Goal: Entertainment & Leisure: Consume media (video, audio)

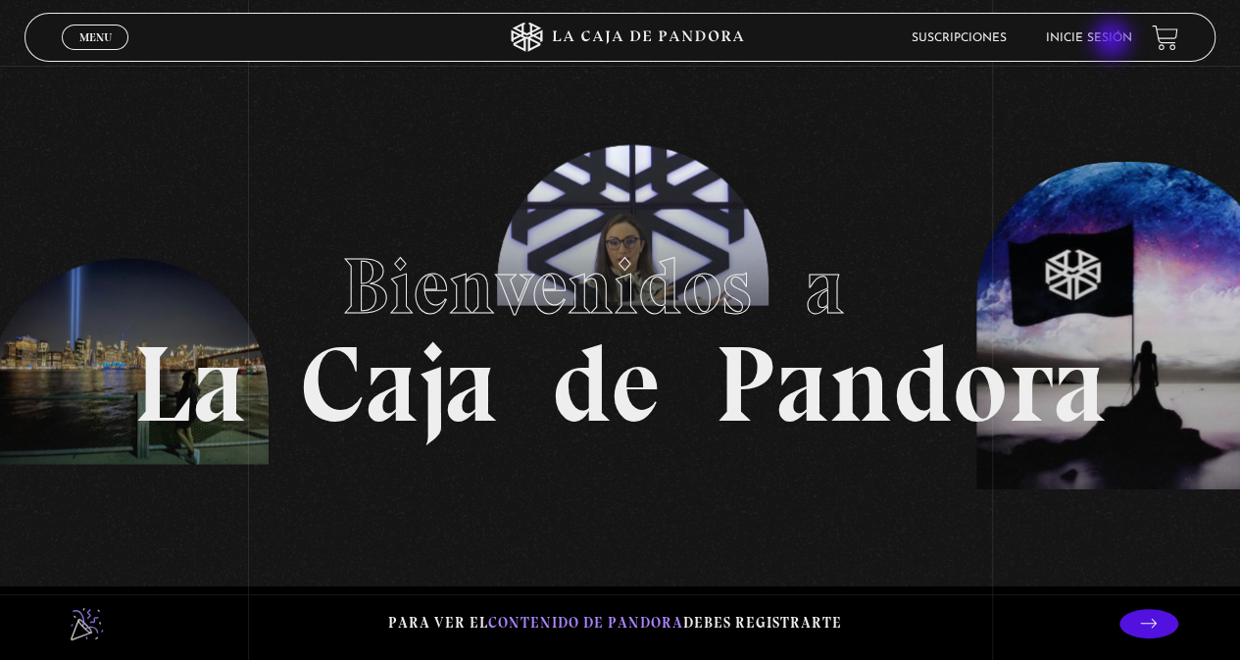
click at [1113, 41] on link "Inicie sesión" at bounding box center [1089, 38] width 86 height 12
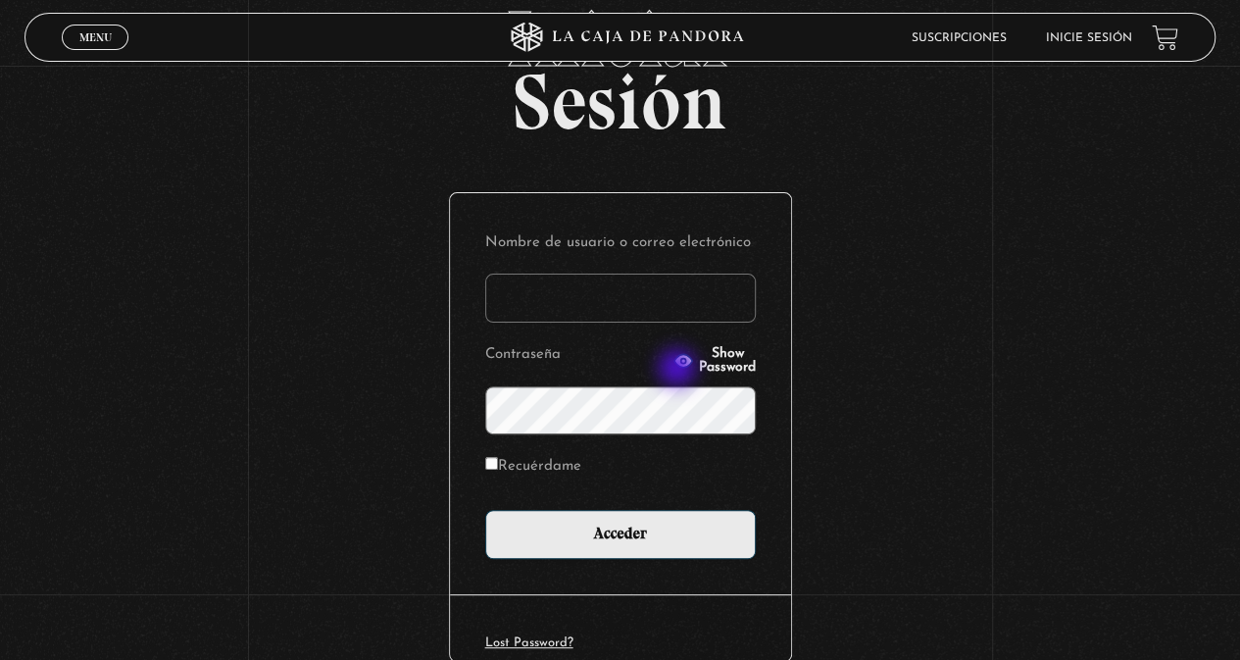
scroll to position [203, 0]
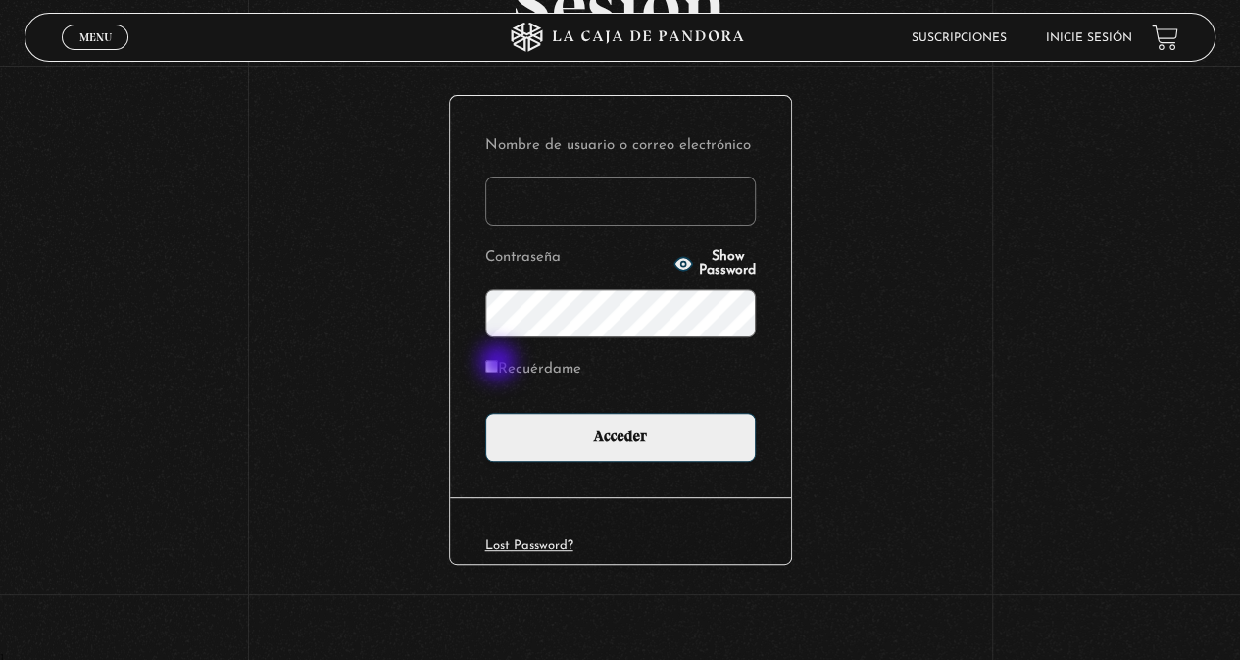
type input "vividan8108@gmail.com"
click at [498, 364] on input "Recuérdame" at bounding box center [491, 366] width 13 height 13
checkbox input "true"
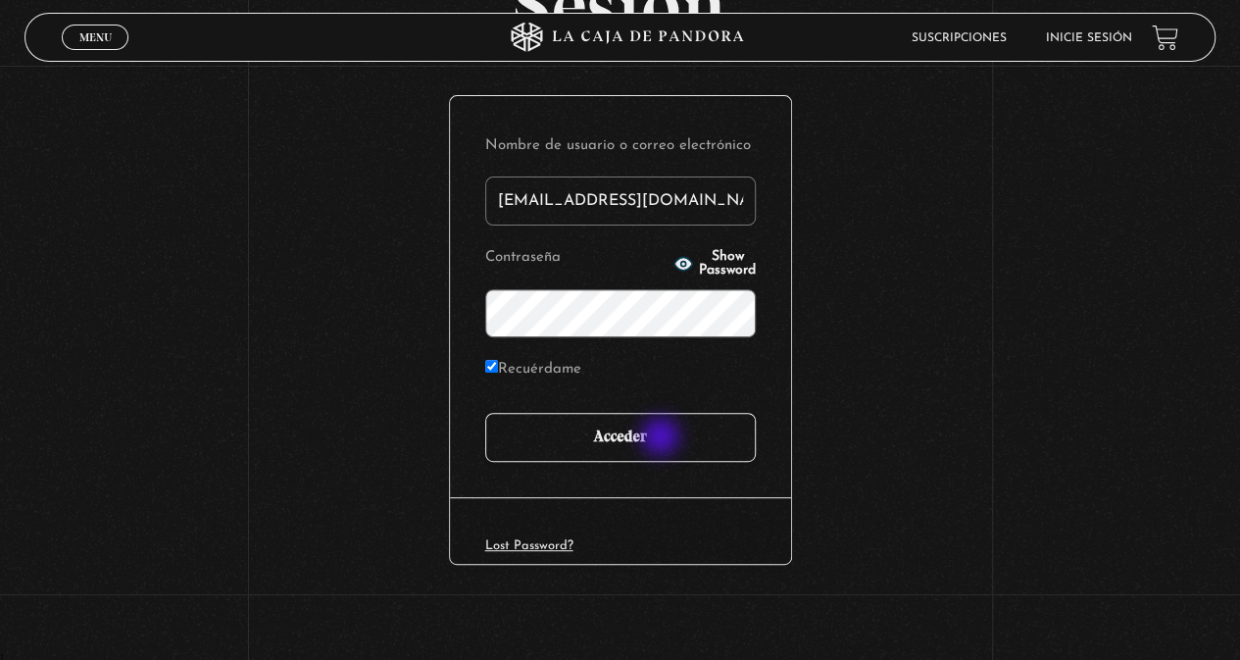
click at [663, 438] on input "Acceder" at bounding box center [620, 437] width 270 height 49
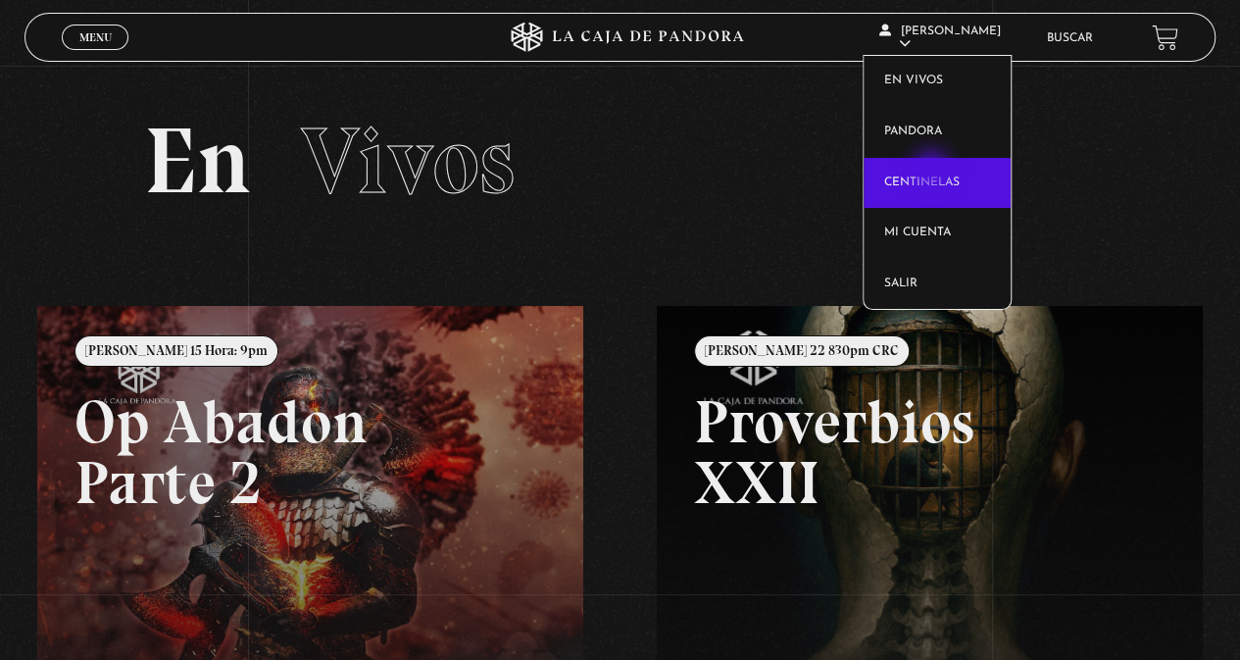
click at [933, 172] on link "Centinelas" at bounding box center [936, 183] width 147 height 51
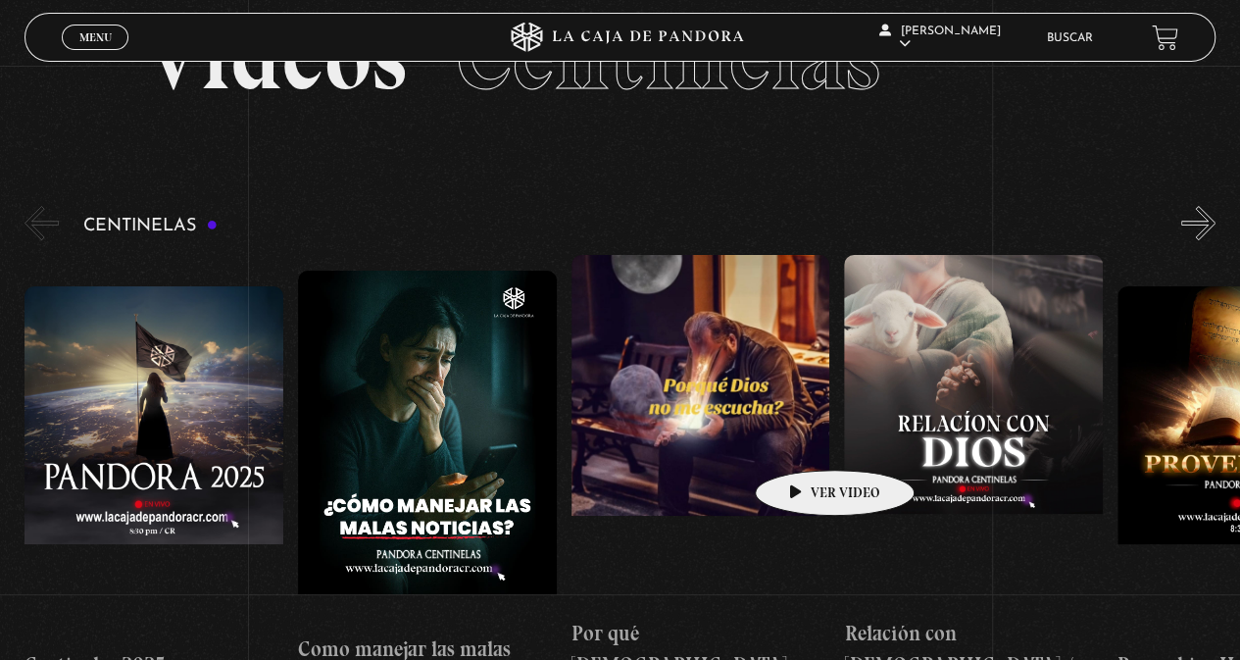
scroll to position [98, 0]
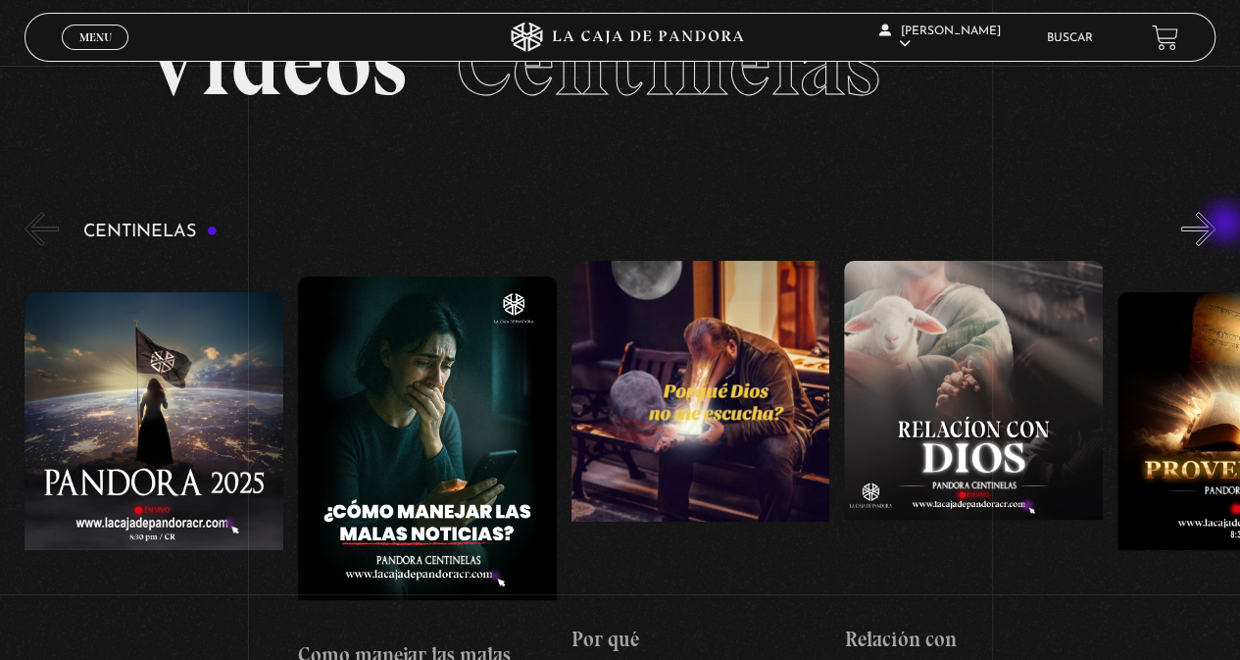
click at [1215, 224] on button "»" at bounding box center [1198, 229] width 34 height 34
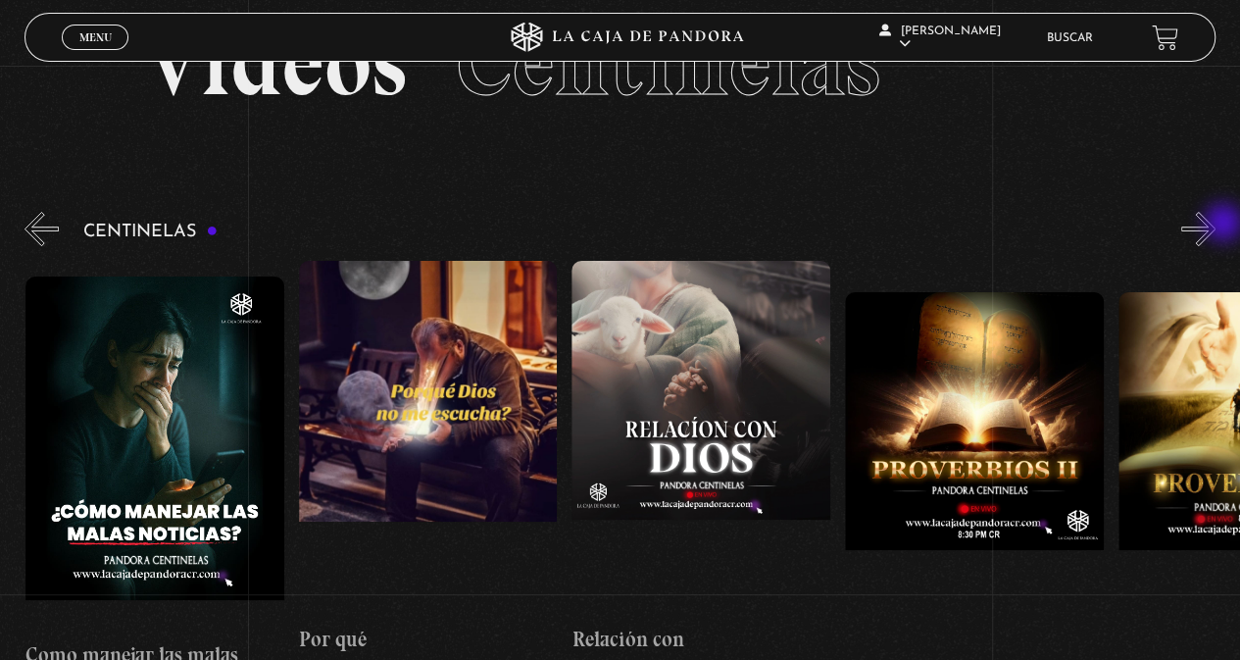
click at [1215, 224] on button "»" at bounding box center [1198, 229] width 34 height 34
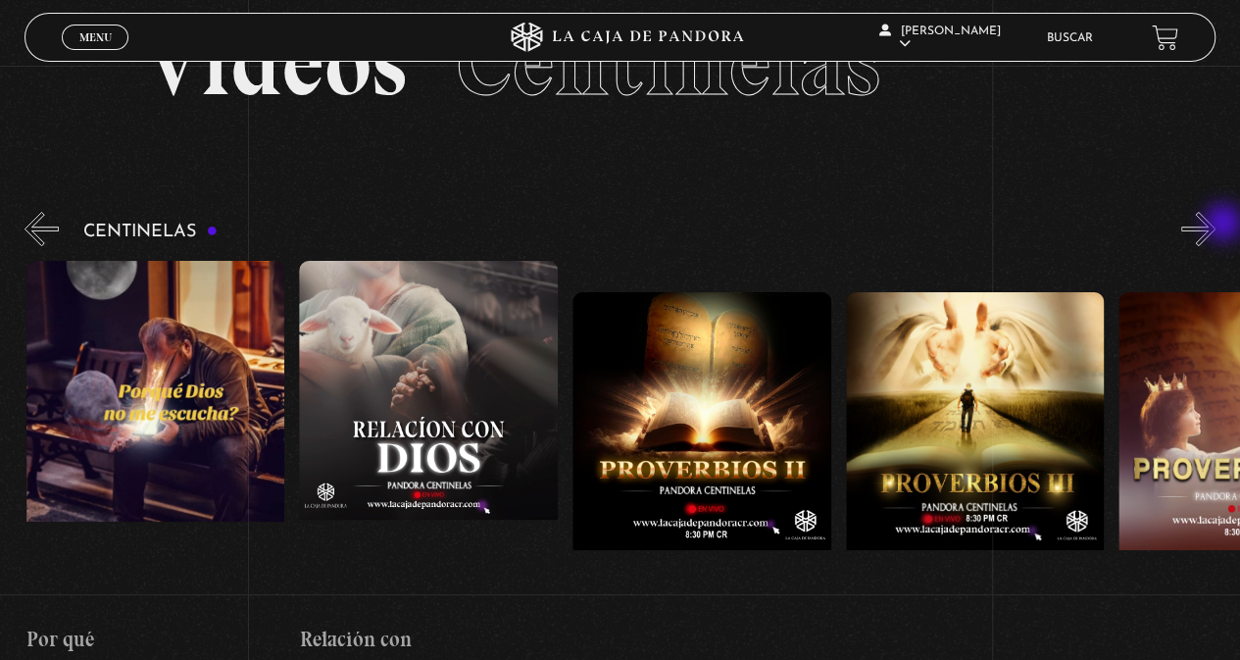
click at [1215, 224] on button "»" at bounding box center [1198, 229] width 34 height 34
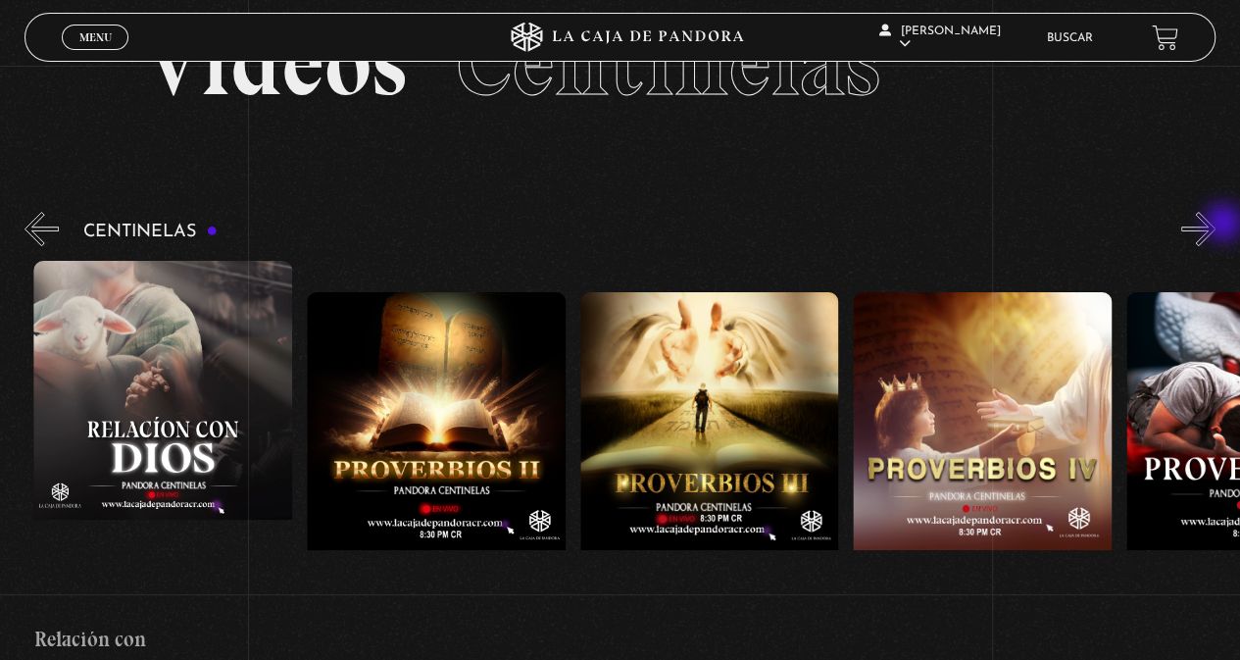
click at [1215, 224] on button "»" at bounding box center [1198, 229] width 34 height 34
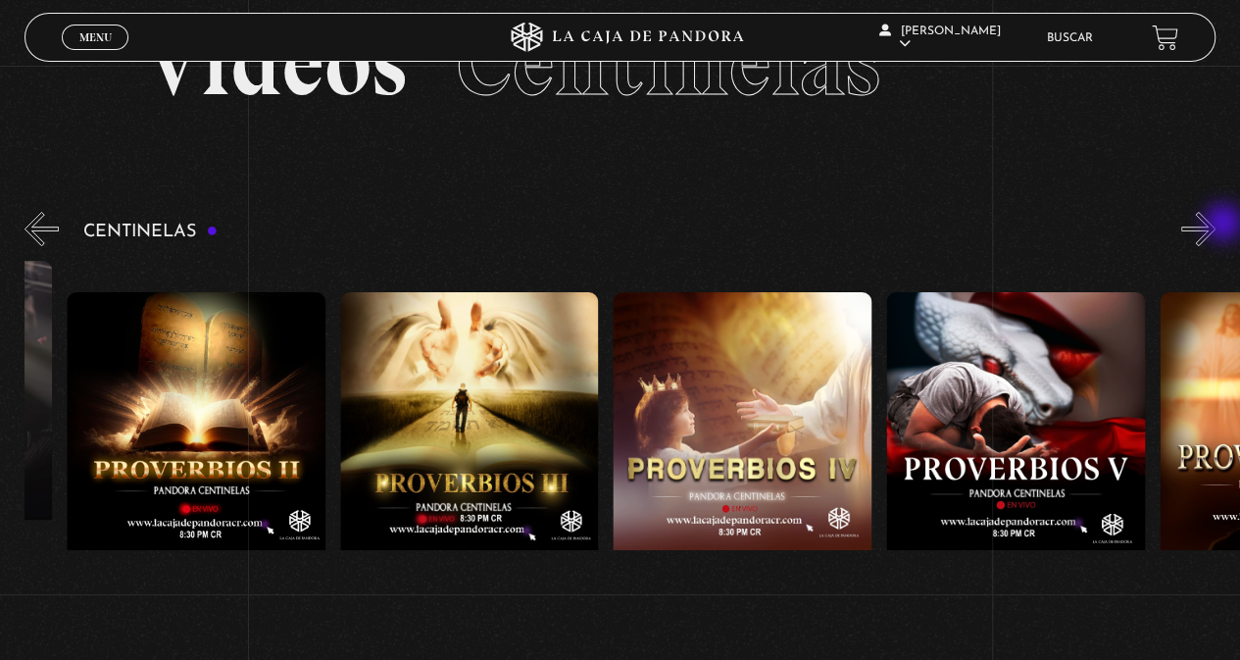
click at [1215, 224] on button "»" at bounding box center [1198, 229] width 34 height 34
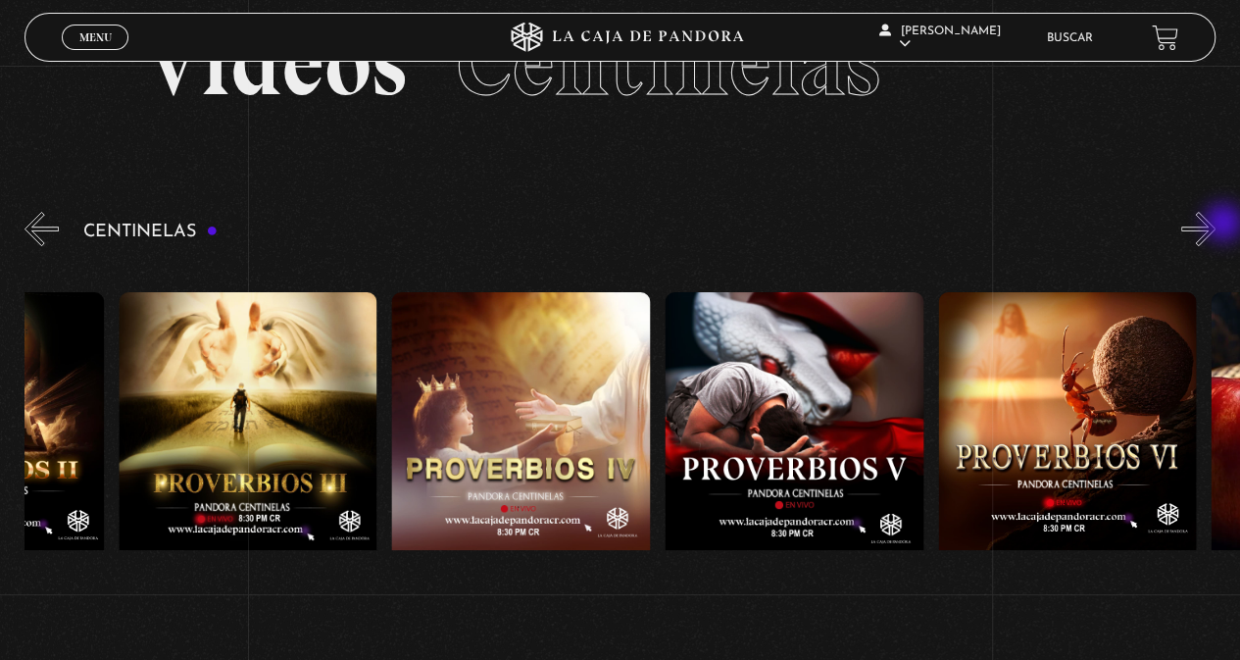
click at [1215, 224] on button "»" at bounding box center [1198, 229] width 34 height 34
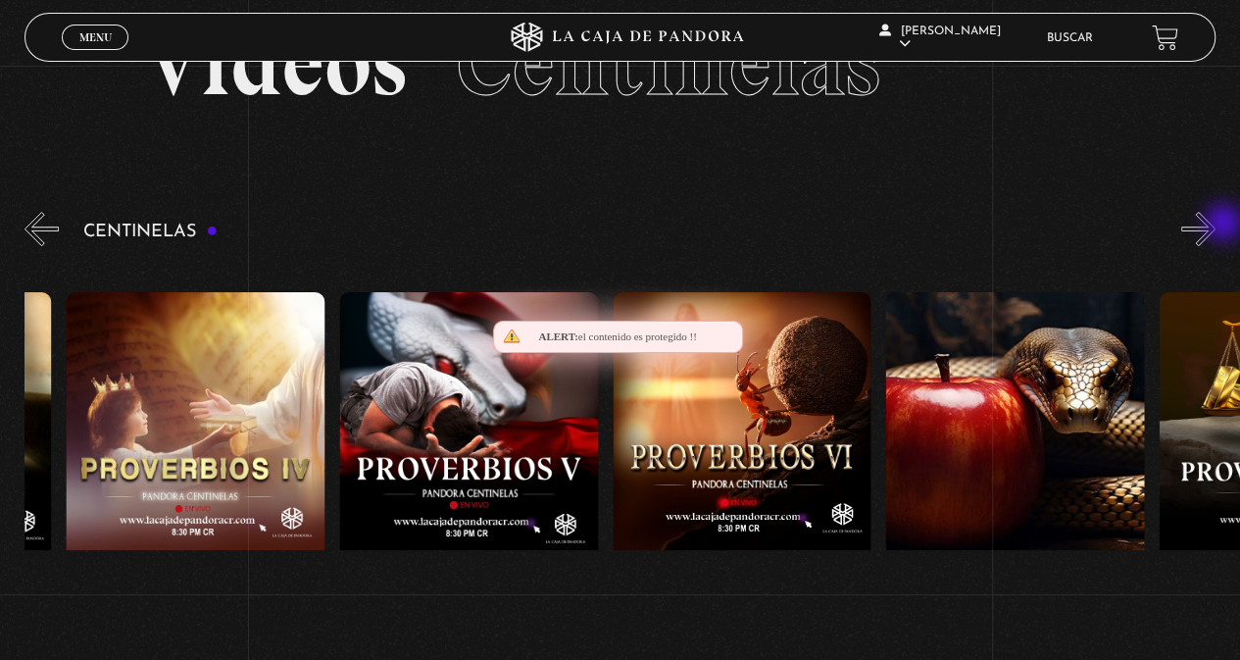
click at [1215, 224] on button "»" at bounding box center [1198, 229] width 34 height 34
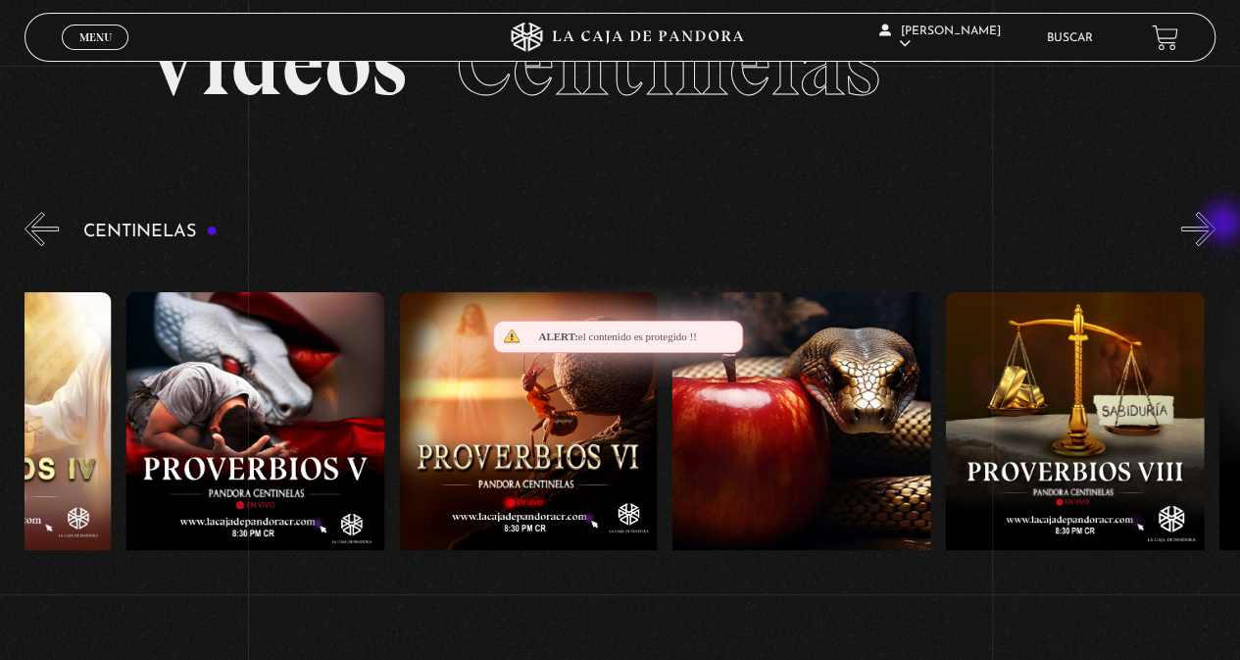
click at [1215, 224] on button "»" at bounding box center [1198, 229] width 34 height 34
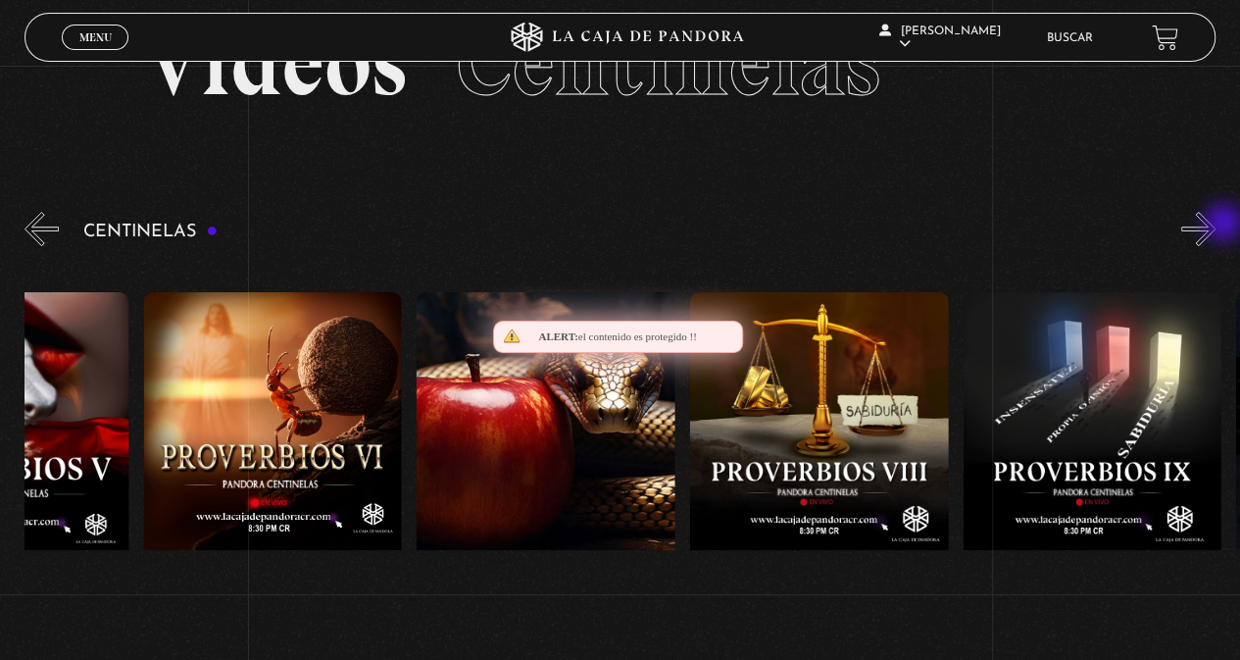
click at [1215, 224] on button "»" at bounding box center [1198, 229] width 34 height 34
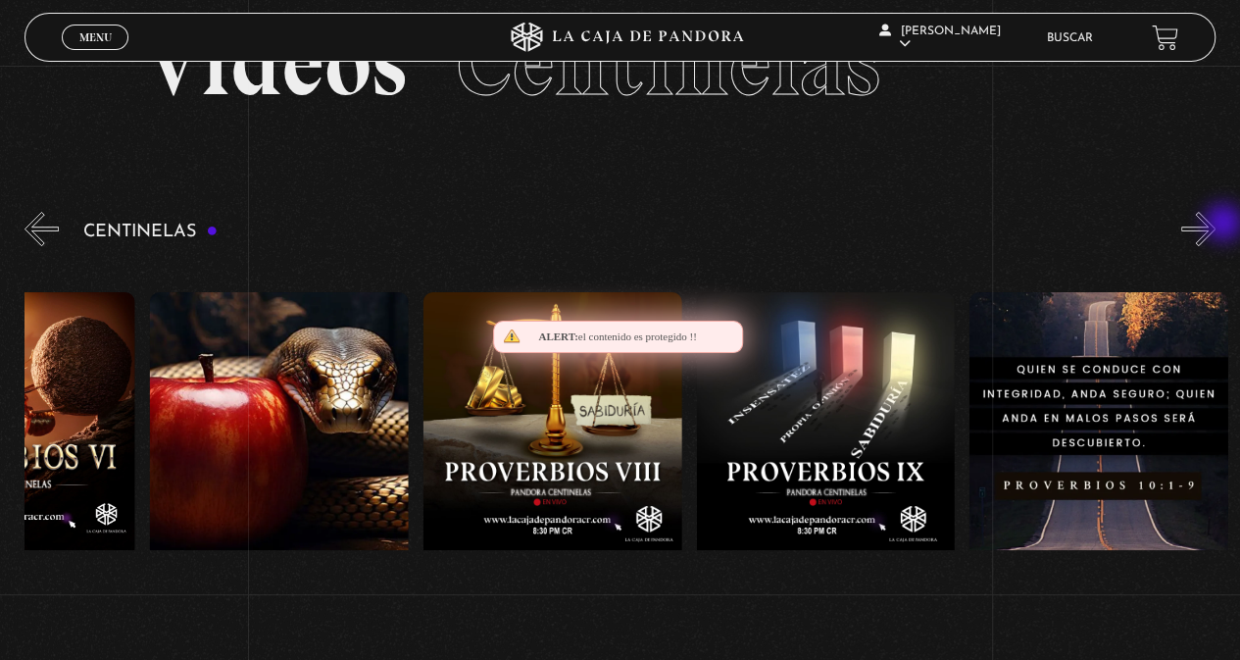
click at [1215, 224] on button "»" at bounding box center [1198, 229] width 34 height 34
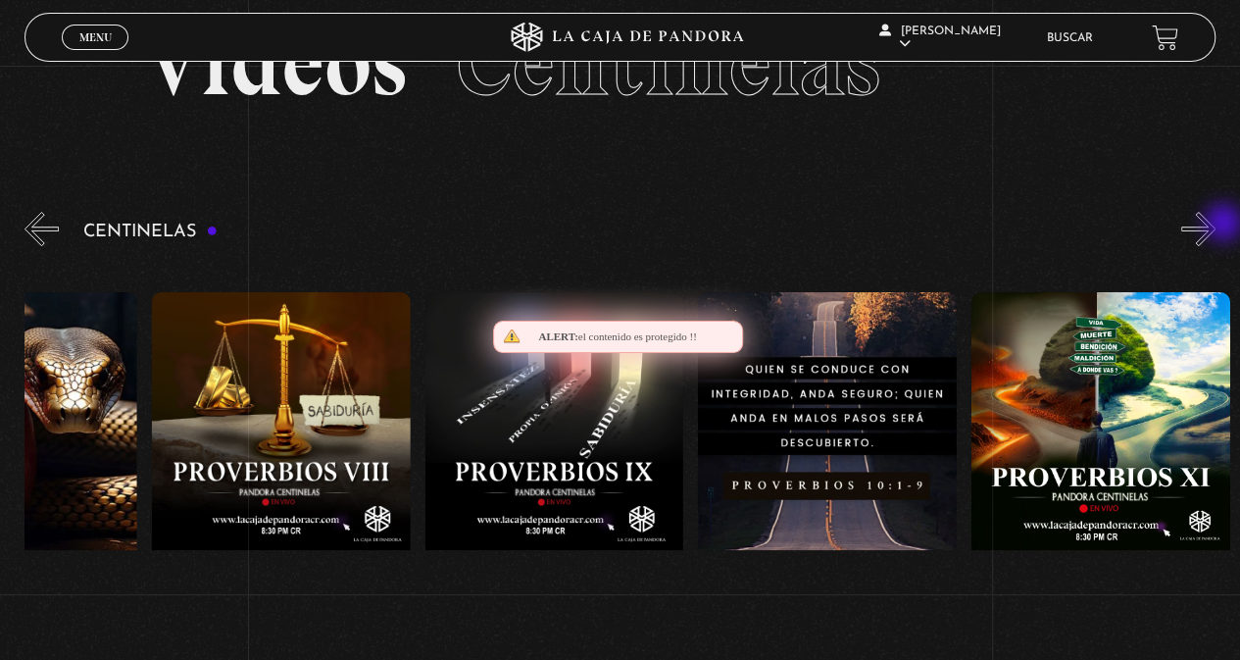
click at [1215, 224] on button "»" at bounding box center [1198, 229] width 34 height 34
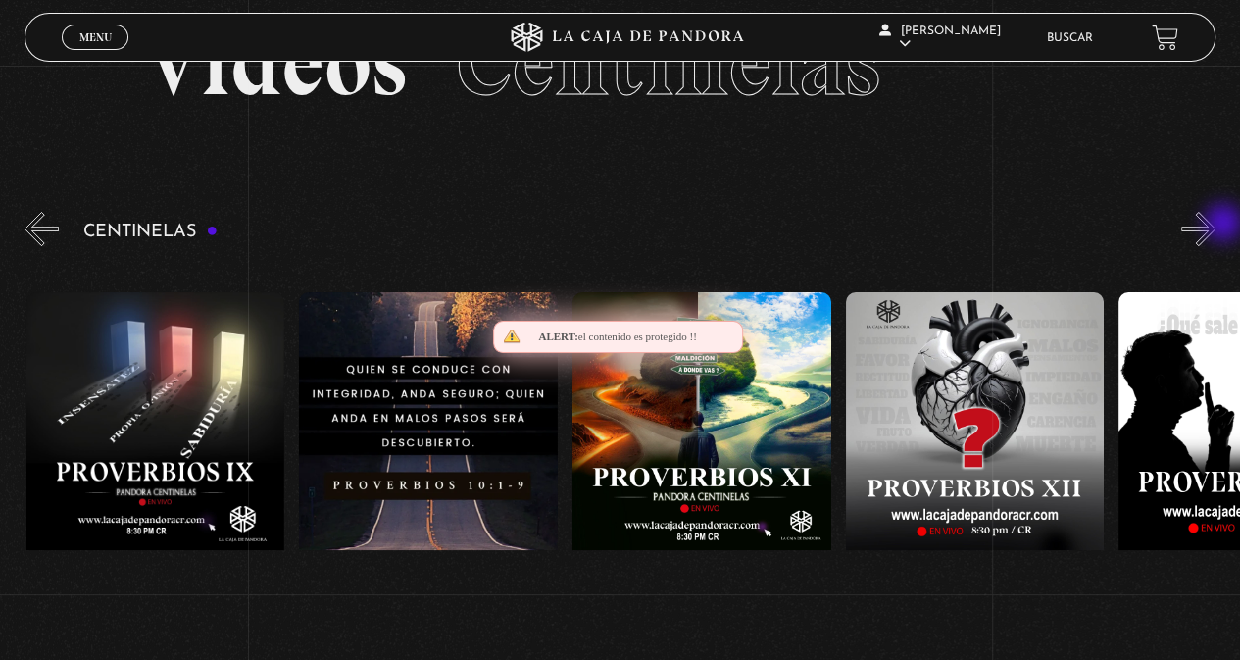
click at [1215, 224] on button "»" at bounding box center [1198, 229] width 34 height 34
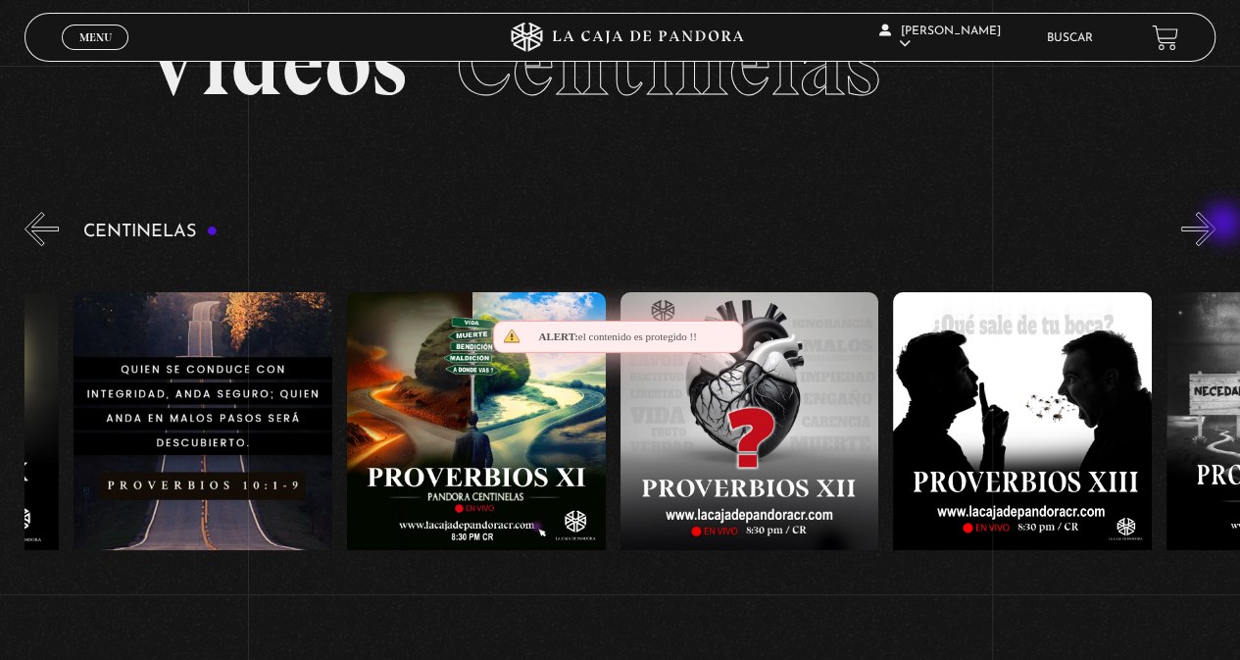
click at [1215, 224] on button "»" at bounding box center [1198, 229] width 34 height 34
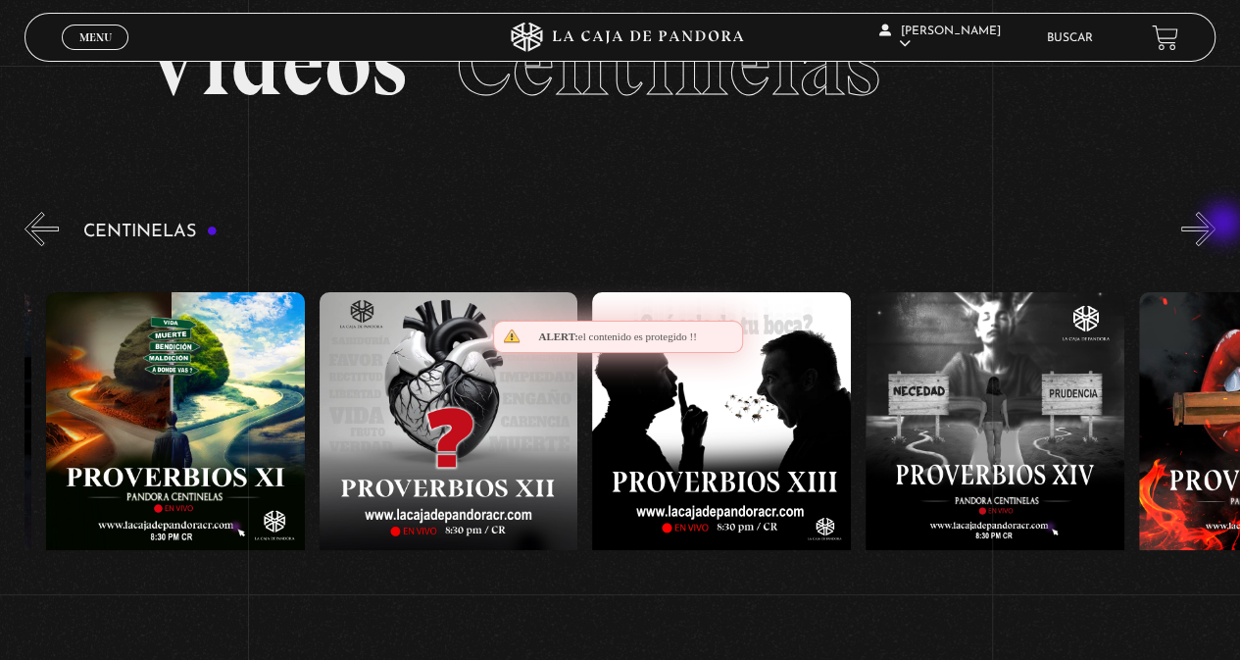
click at [1215, 224] on button "»" at bounding box center [1198, 229] width 34 height 34
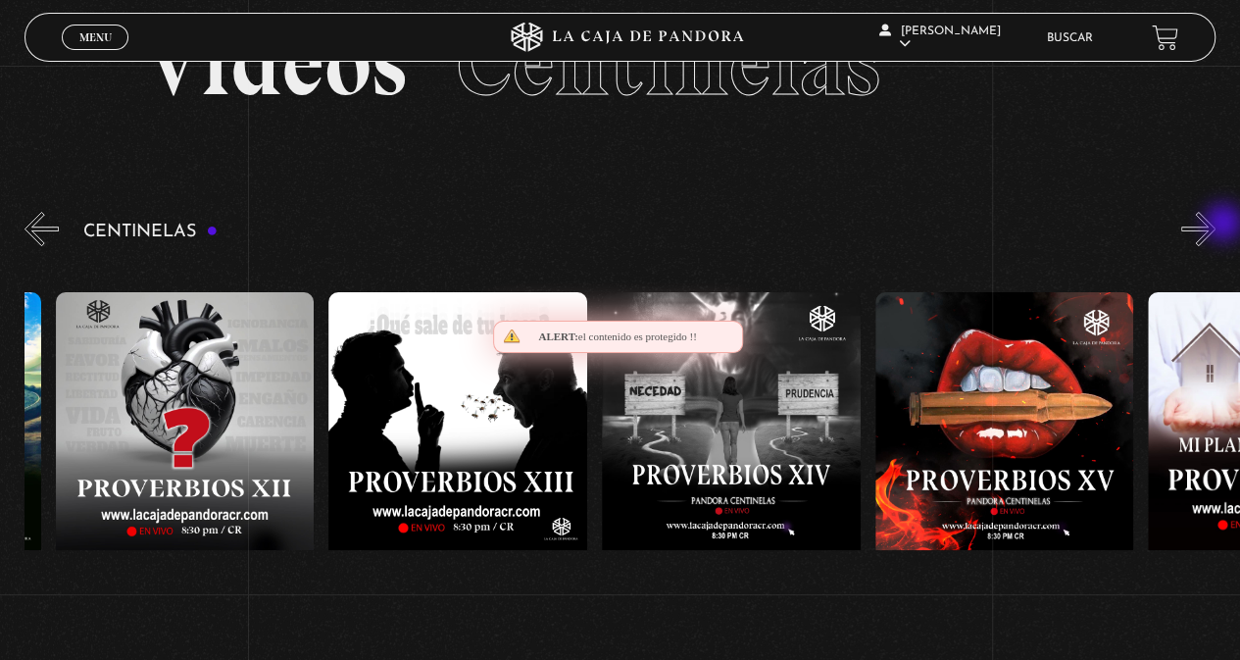
click at [1215, 224] on button "»" at bounding box center [1198, 229] width 34 height 34
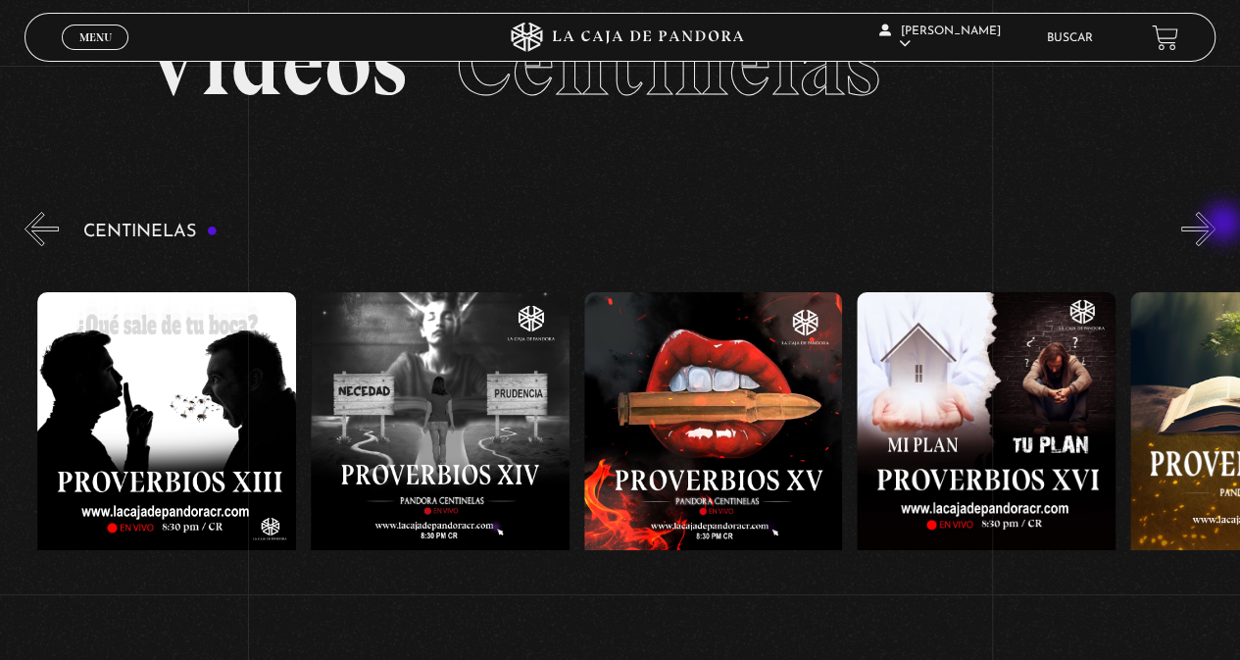
click at [1215, 224] on button "»" at bounding box center [1198, 229] width 34 height 34
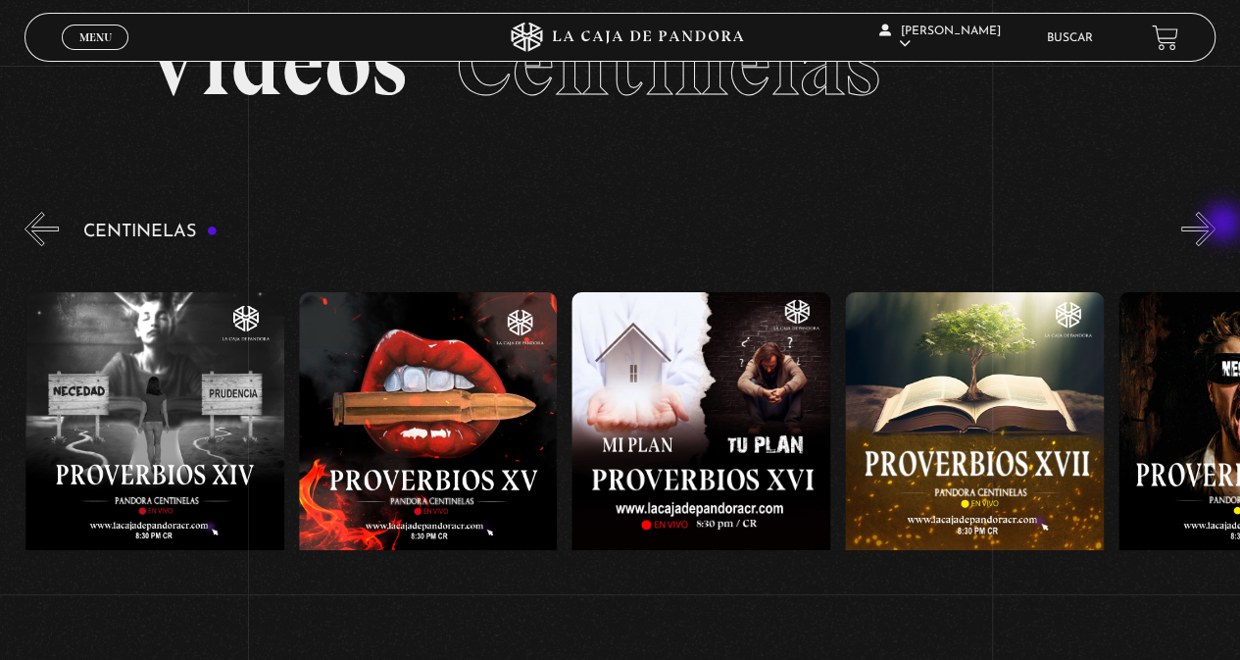
click at [1215, 224] on button "»" at bounding box center [1198, 229] width 34 height 34
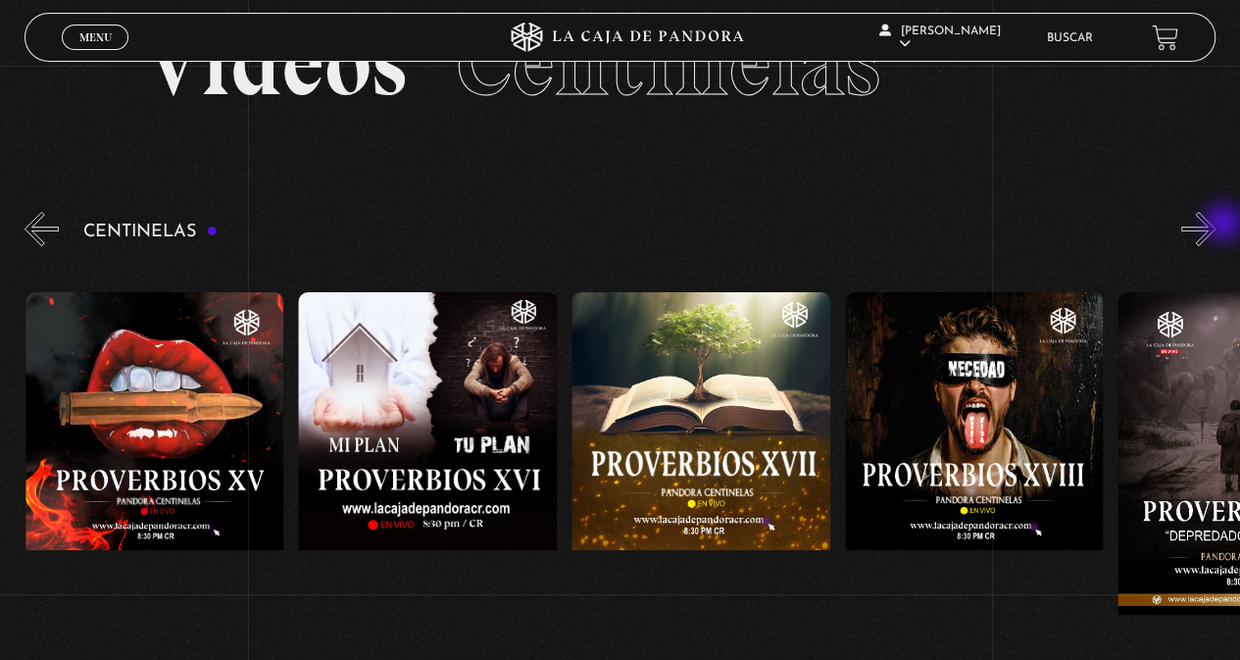
click at [1215, 224] on button "»" at bounding box center [1198, 229] width 34 height 34
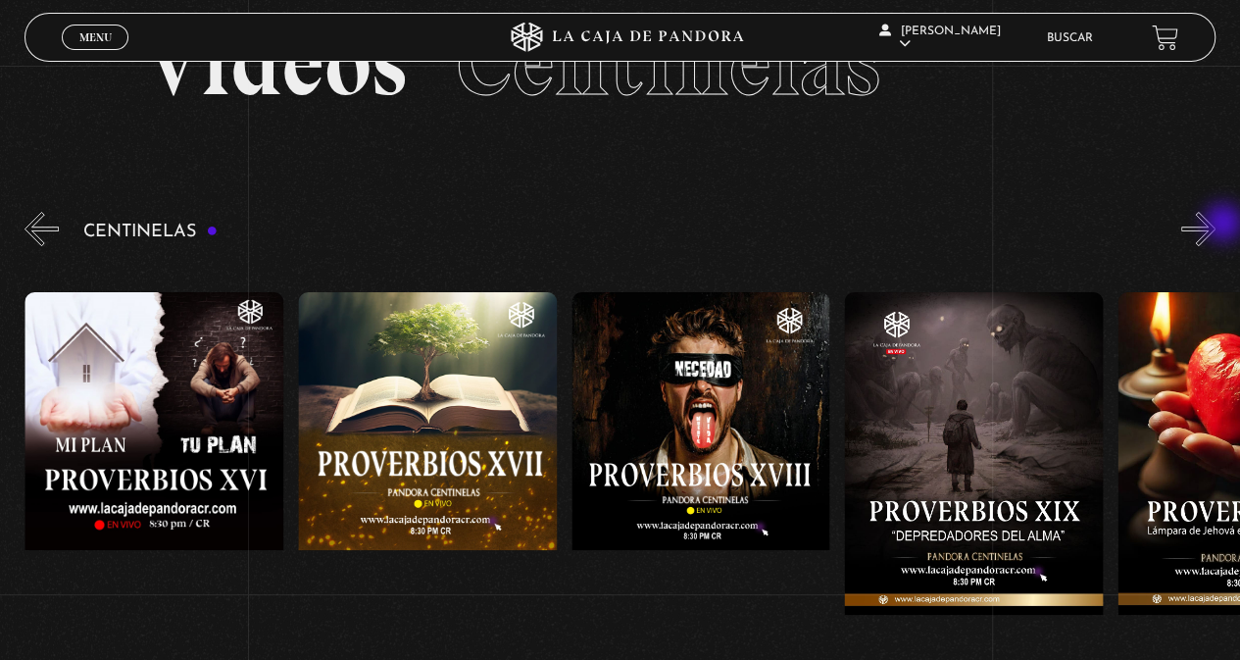
click at [1215, 224] on button "»" at bounding box center [1198, 229] width 34 height 34
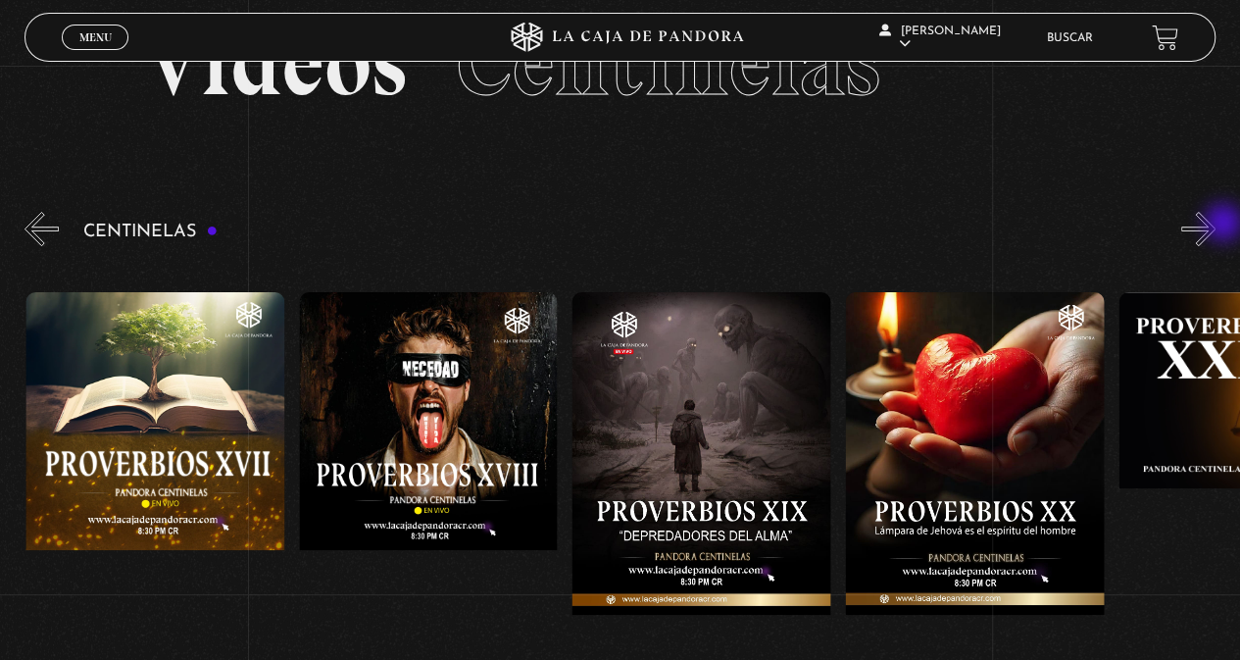
click at [1215, 224] on button "»" at bounding box center [1198, 229] width 34 height 34
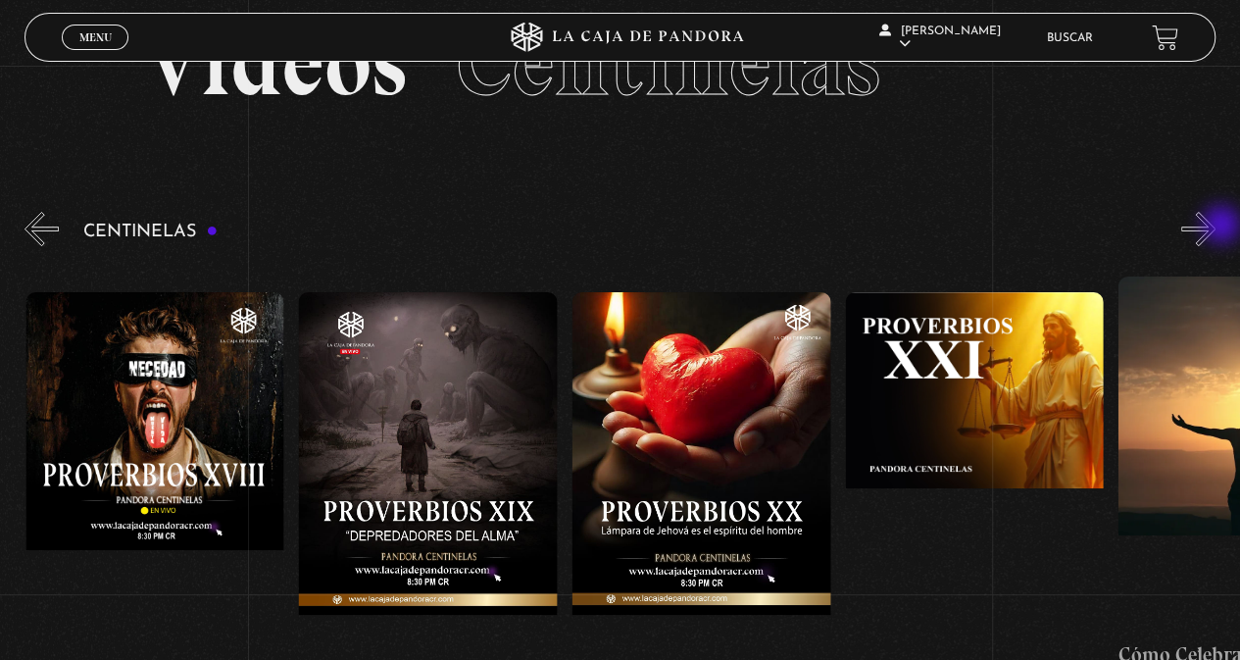
click at [1215, 226] on button "»" at bounding box center [1198, 229] width 34 height 34
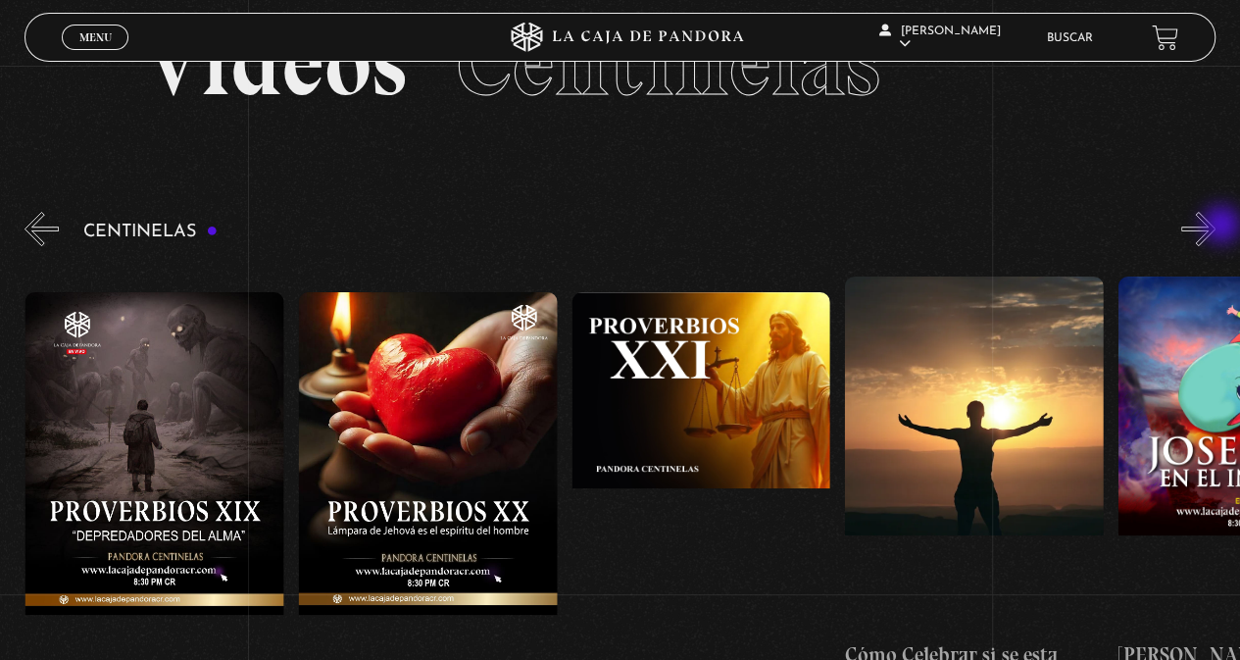
scroll to position [0, 5735]
click at [1215, 226] on button "»" at bounding box center [1198, 229] width 34 height 34
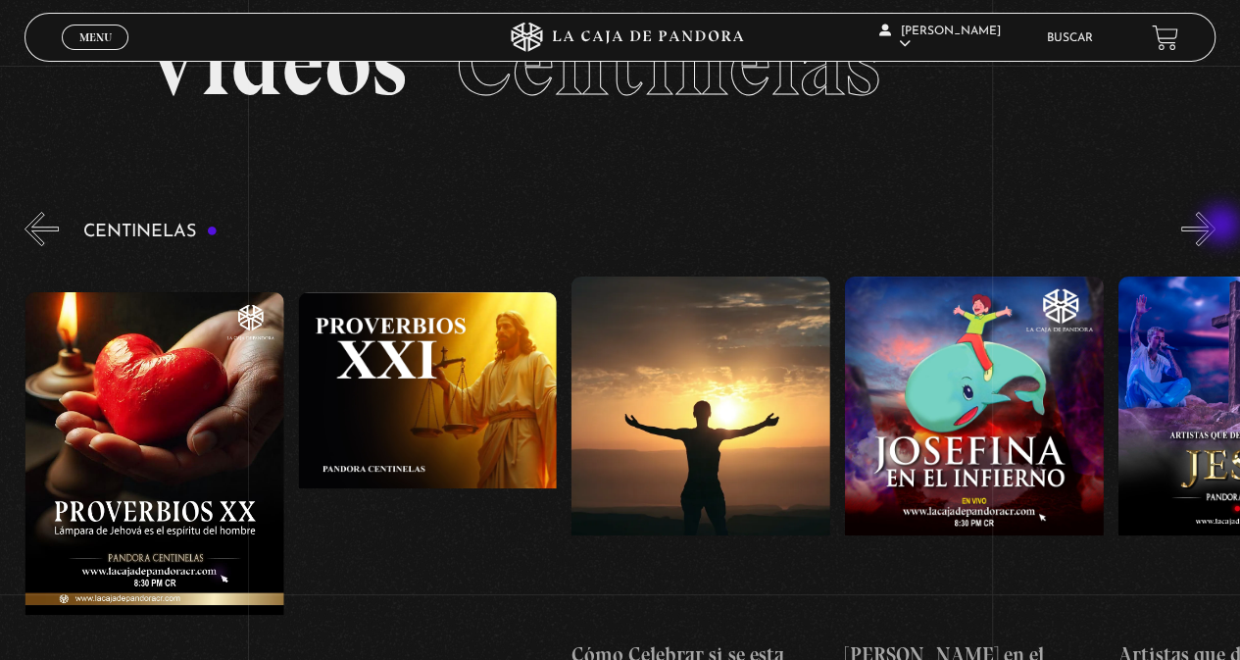
click at [1215, 226] on button "»" at bounding box center [1198, 229] width 34 height 34
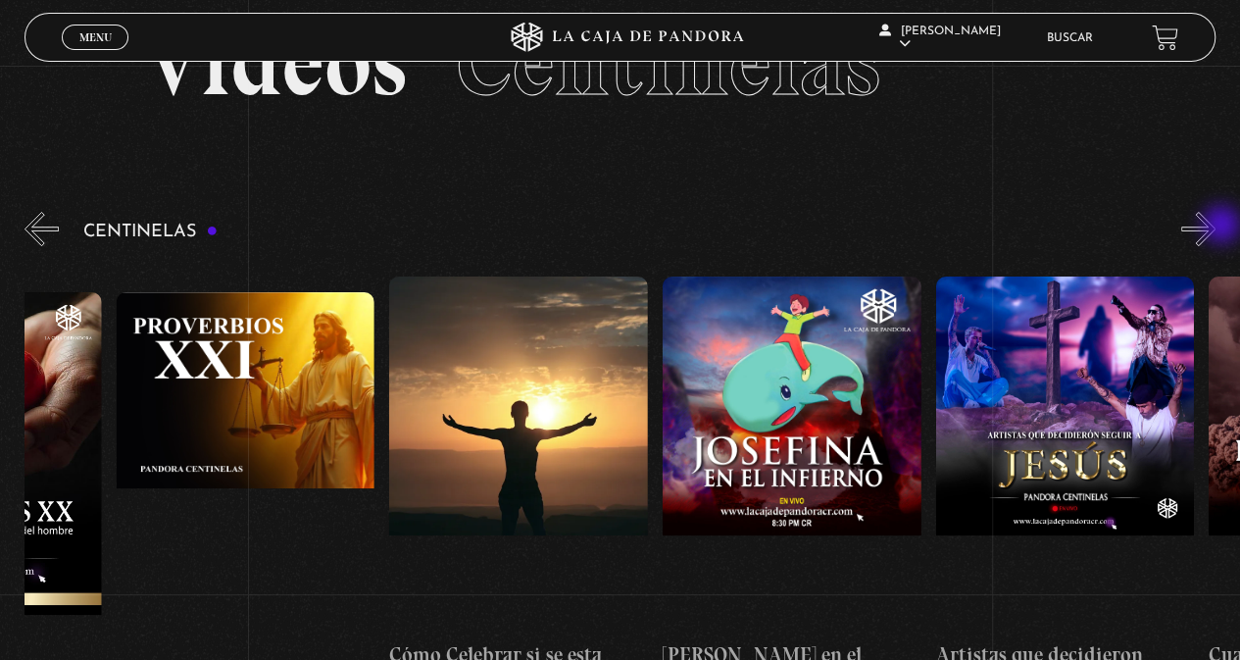
click at [1215, 226] on button "»" at bounding box center [1198, 229] width 34 height 34
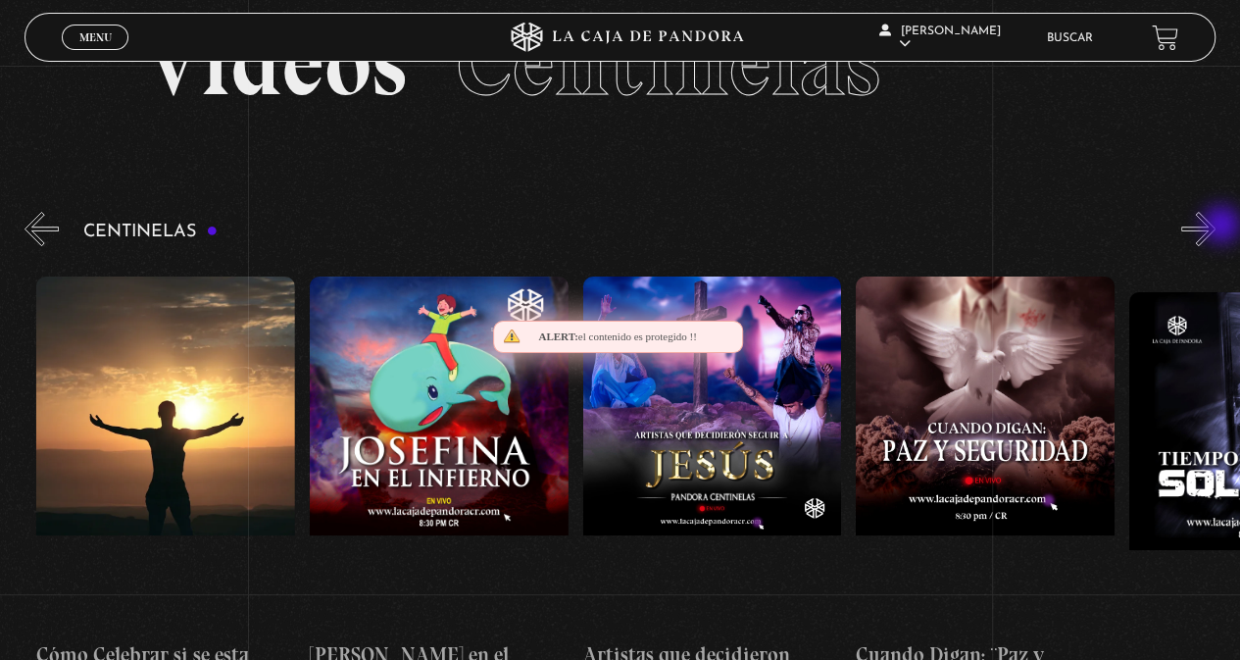
click at [1215, 226] on button "»" at bounding box center [1198, 229] width 34 height 34
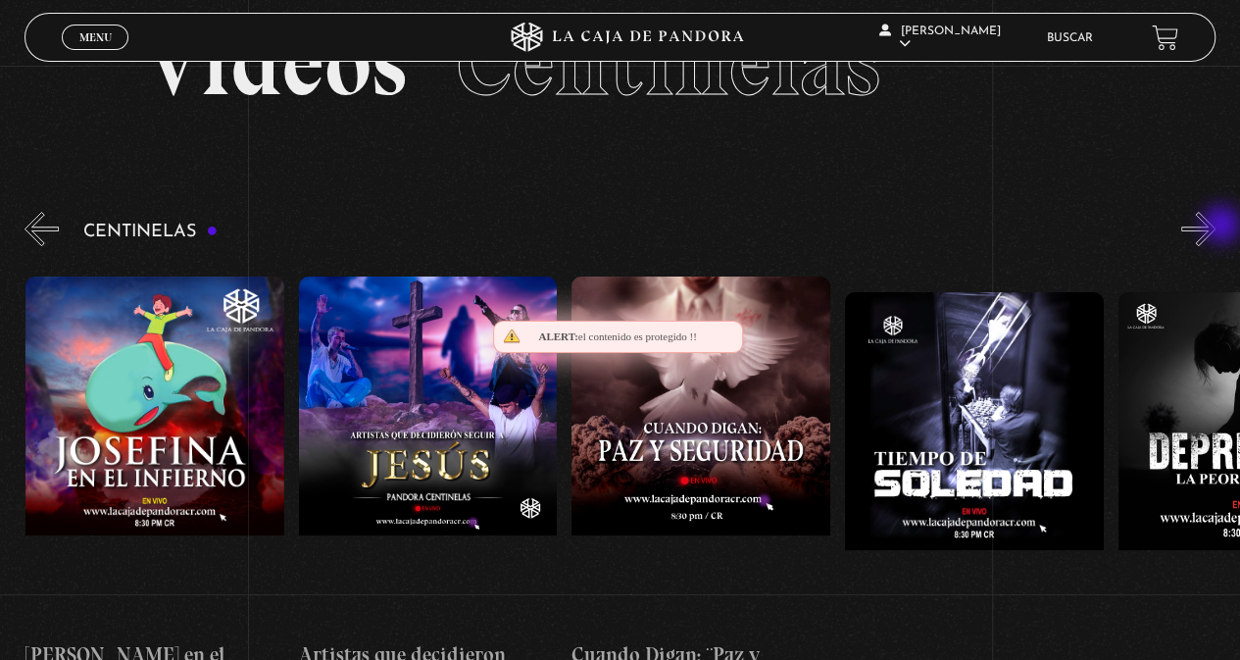
click at [1215, 226] on button "»" at bounding box center [1198, 229] width 34 height 34
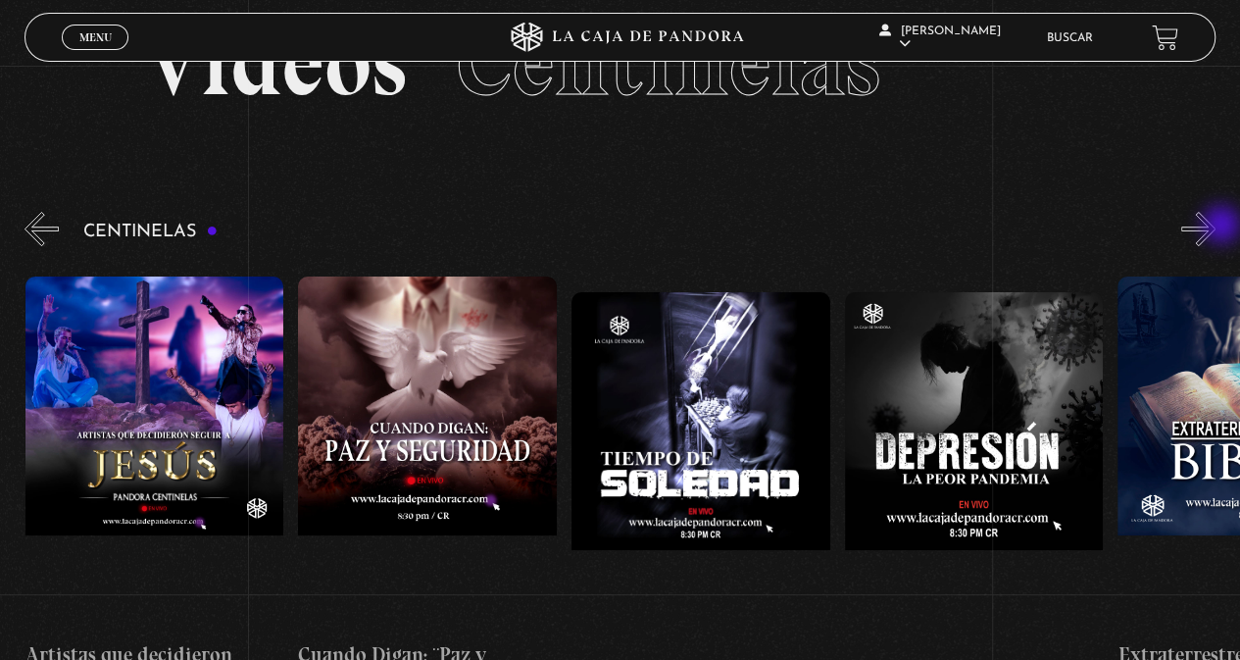
click at [1215, 226] on button "»" at bounding box center [1198, 229] width 34 height 34
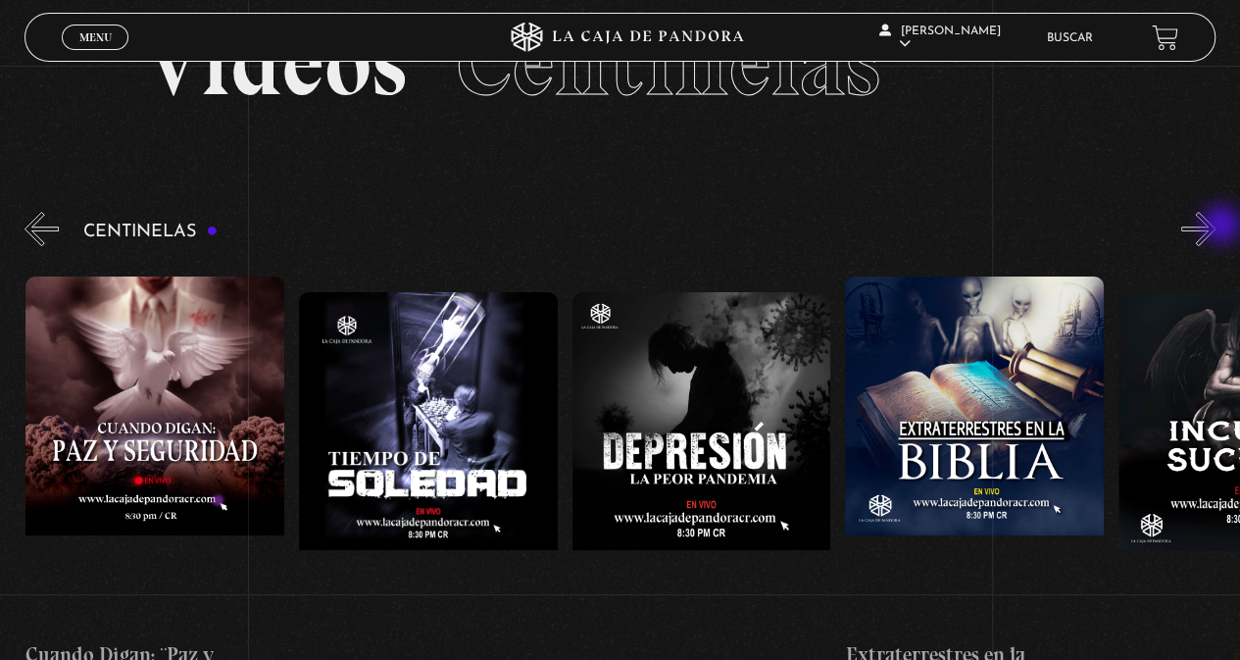
click at [1215, 226] on button "»" at bounding box center [1198, 229] width 34 height 34
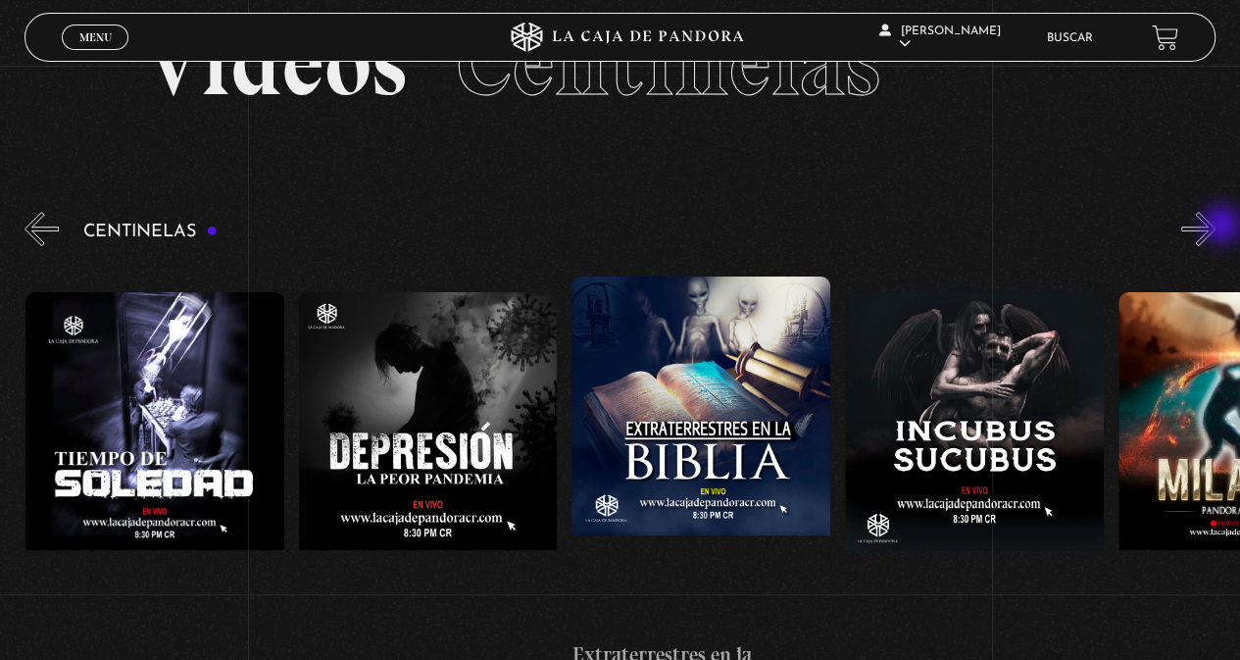
click at [1215, 226] on button "»" at bounding box center [1198, 229] width 34 height 34
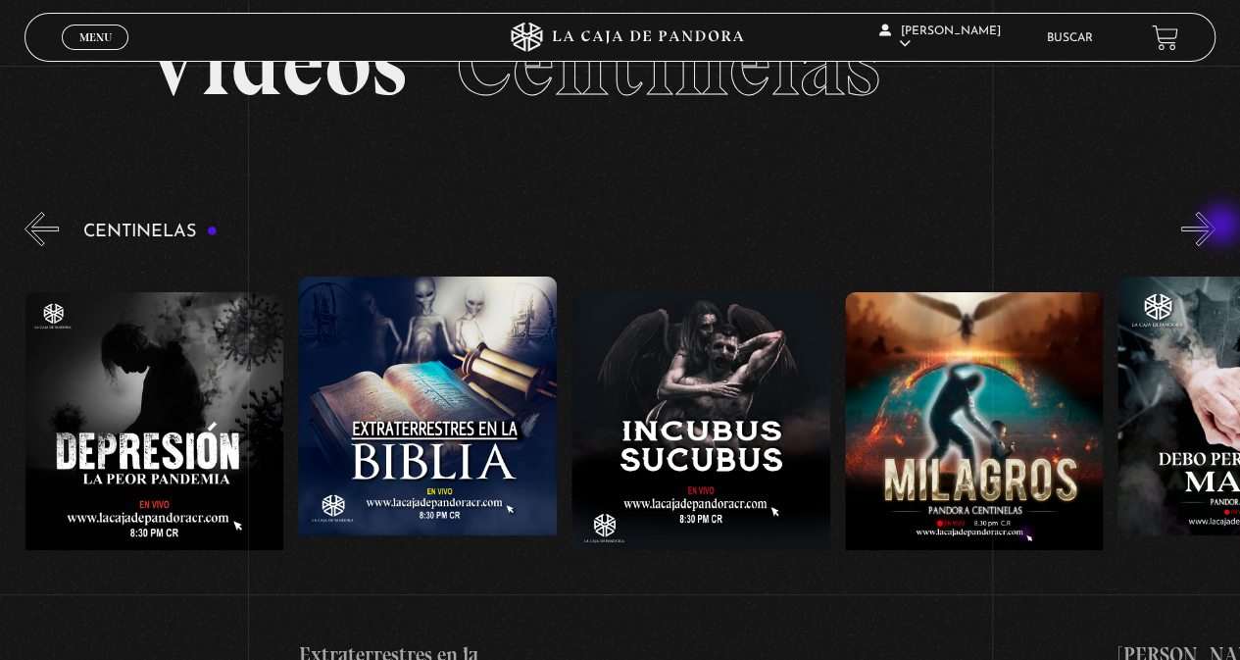
click at [1215, 226] on button "»" at bounding box center [1198, 229] width 34 height 34
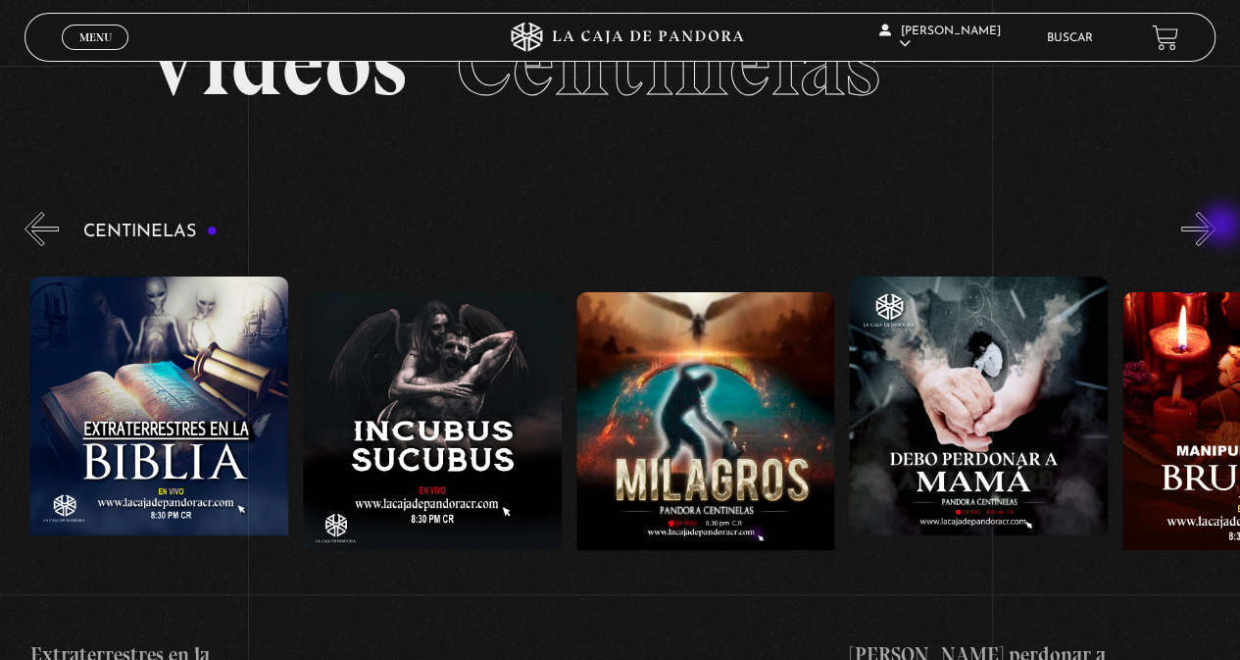
click at [1215, 226] on button "»" at bounding box center [1198, 229] width 34 height 34
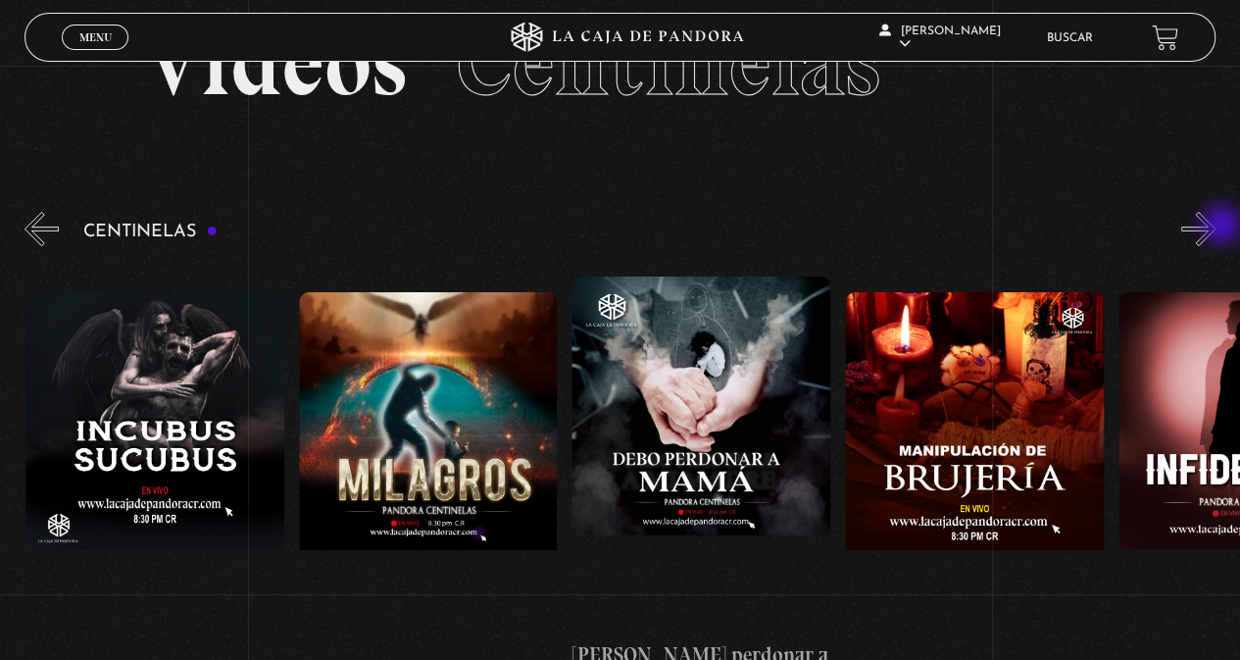
click at [1215, 226] on button "»" at bounding box center [1198, 229] width 34 height 34
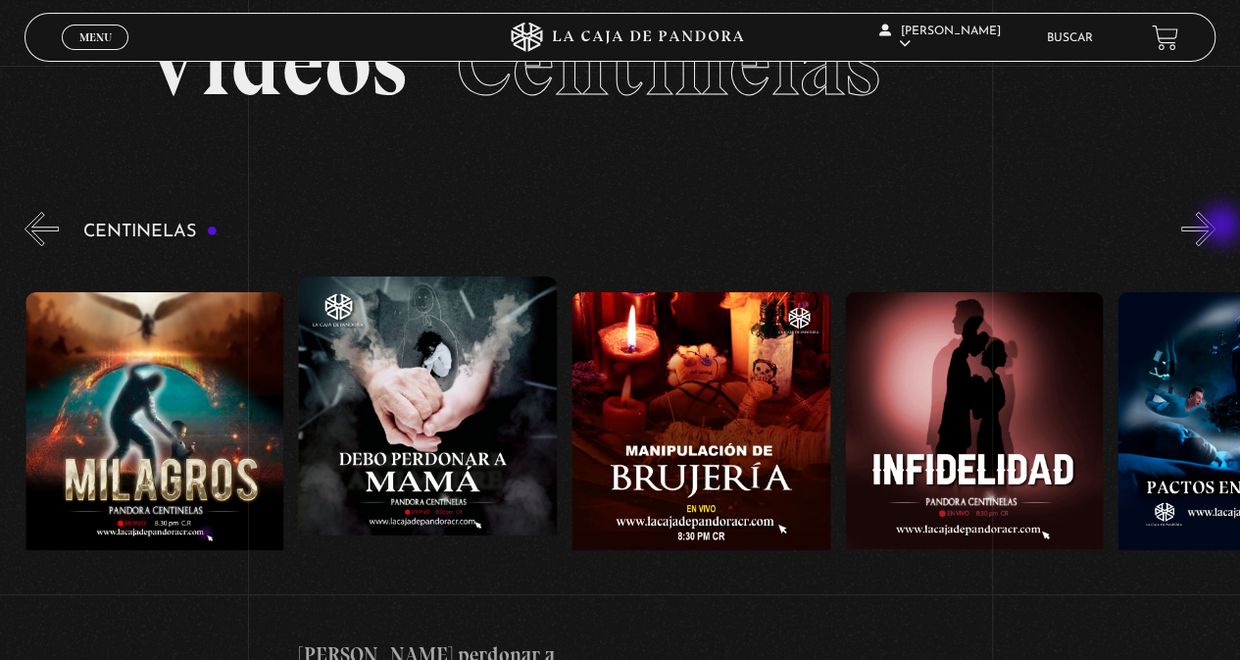
click at [1215, 226] on button "»" at bounding box center [1198, 229] width 34 height 34
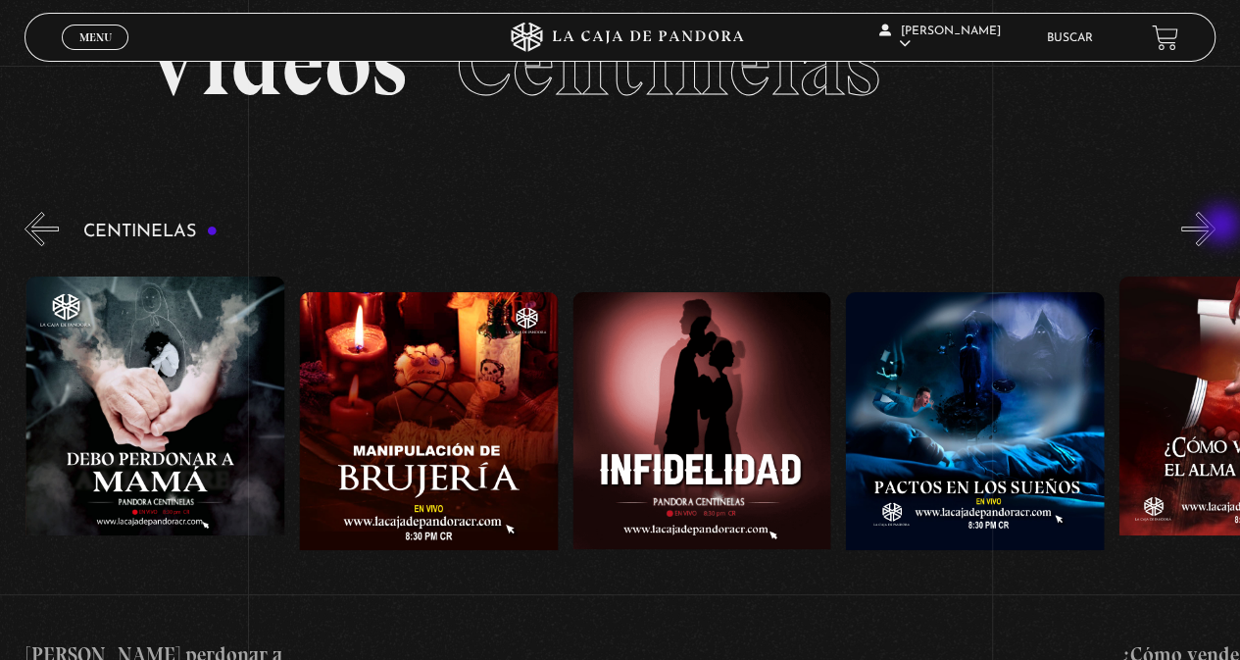
click at [1215, 226] on button "»" at bounding box center [1198, 229] width 34 height 34
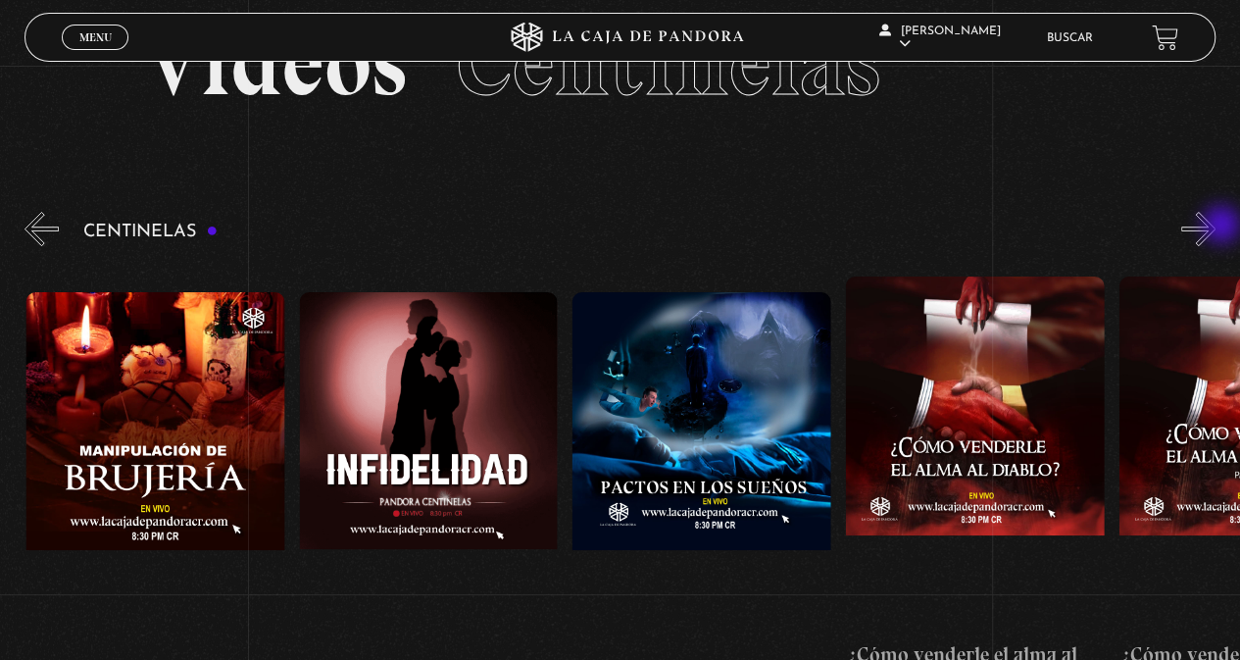
click at [1215, 226] on button "»" at bounding box center [1198, 229] width 34 height 34
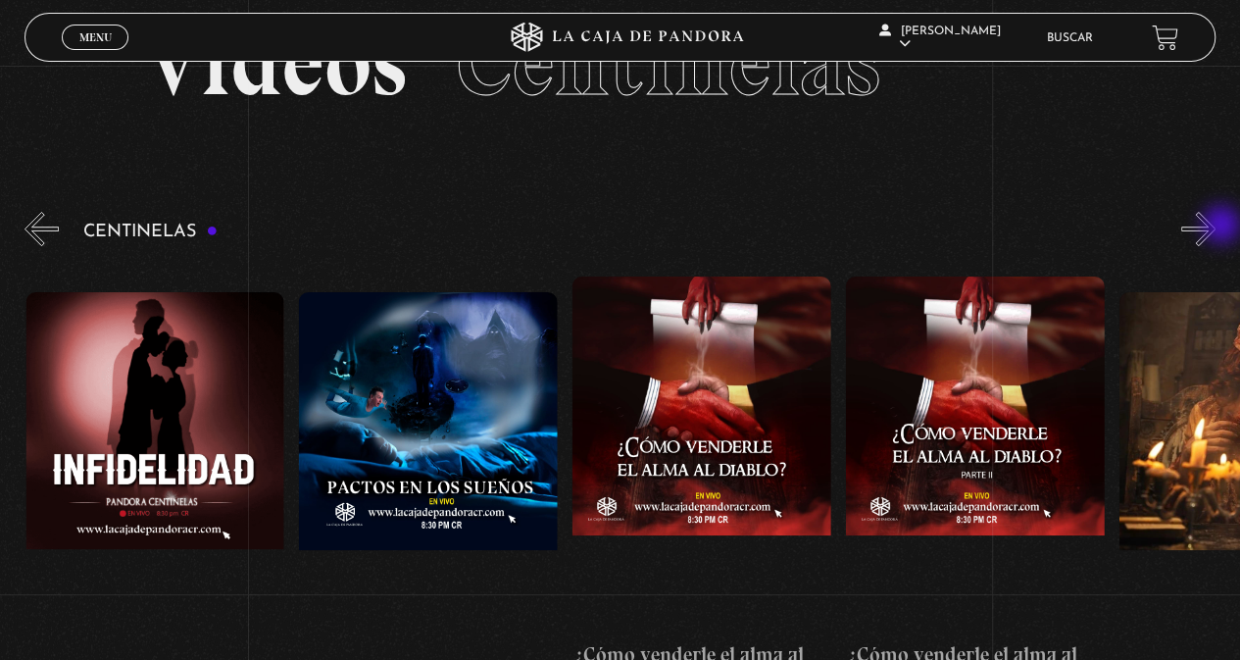
click at [1215, 226] on button "»" at bounding box center [1198, 229] width 34 height 34
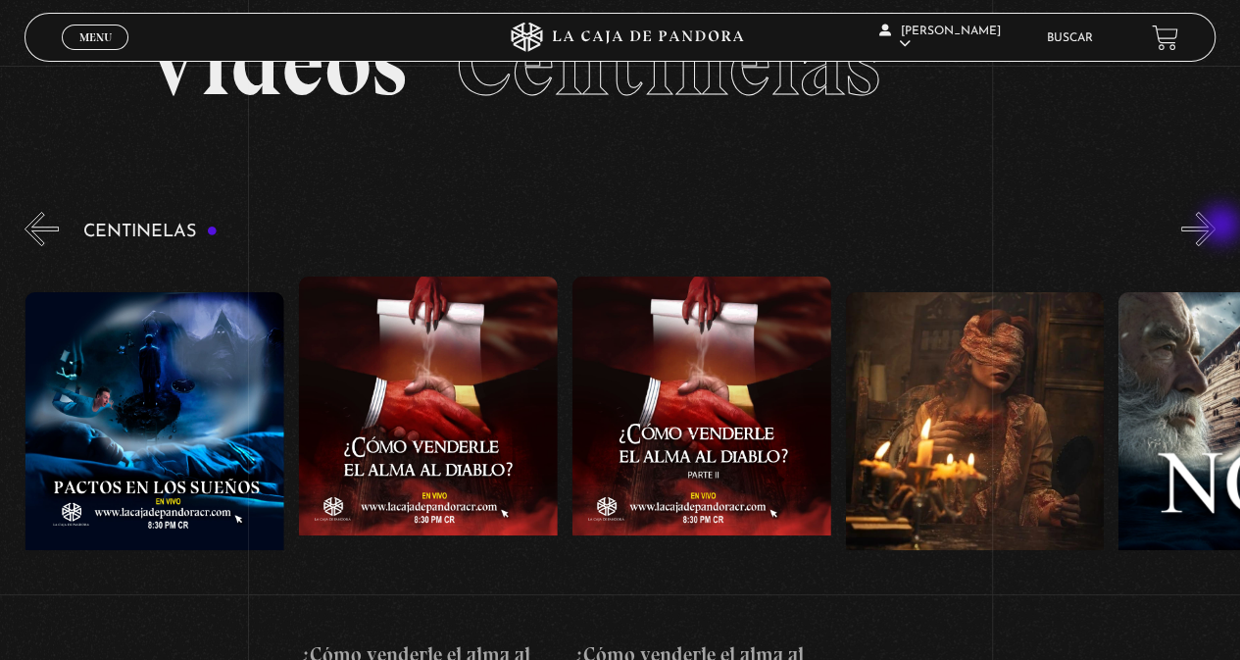
click at [1215, 226] on button "»" at bounding box center [1198, 229] width 34 height 34
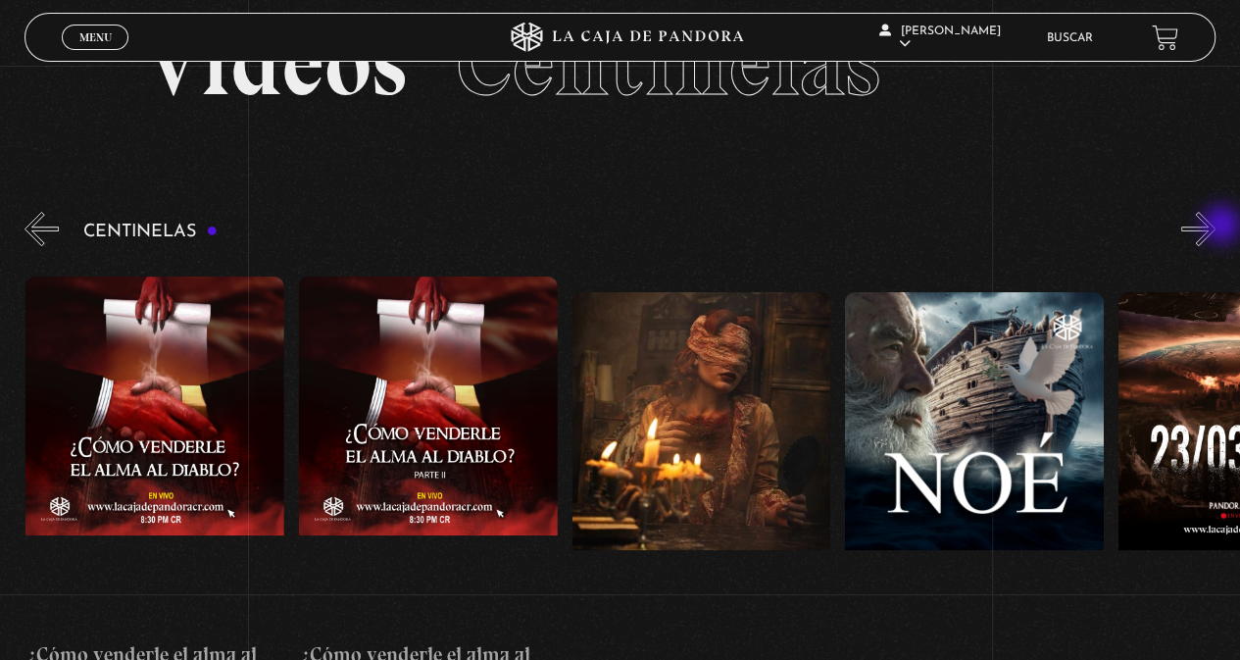
scroll to position [0, 10104]
click at [1215, 226] on button "»" at bounding box center [1198, 229] width 34 height 34
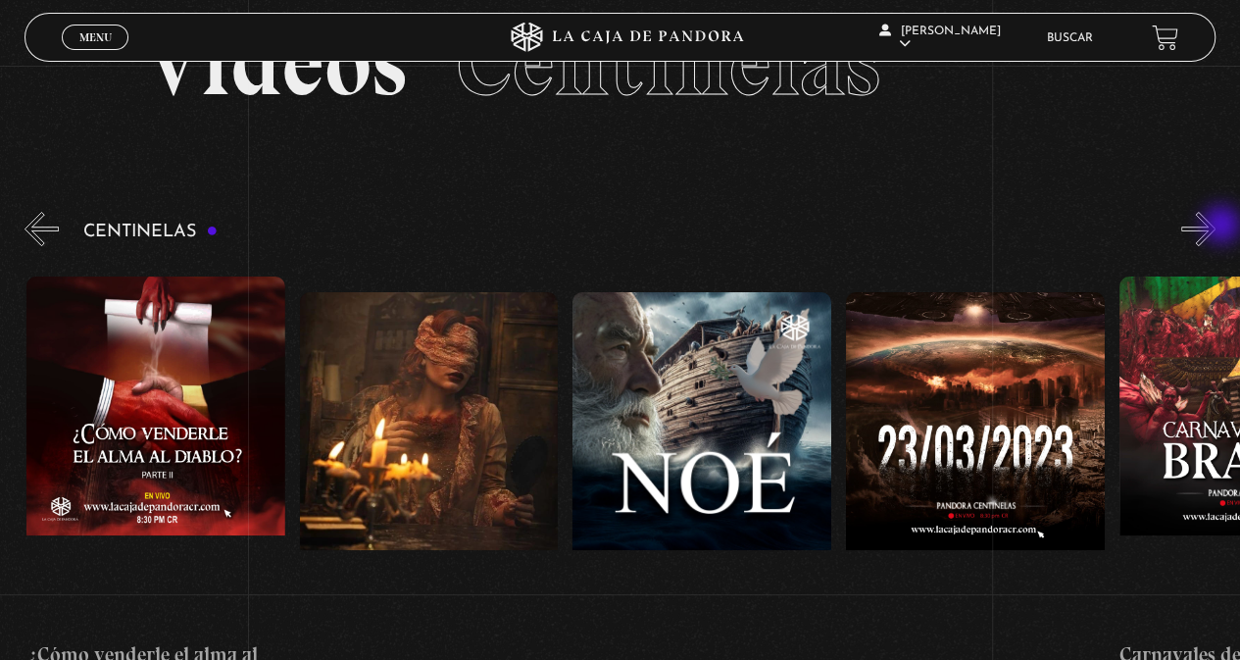
scroll to position [0, 10378]
click at [1215, 227] on button "»" at bounding box center [1198, 229] width 34 height 34
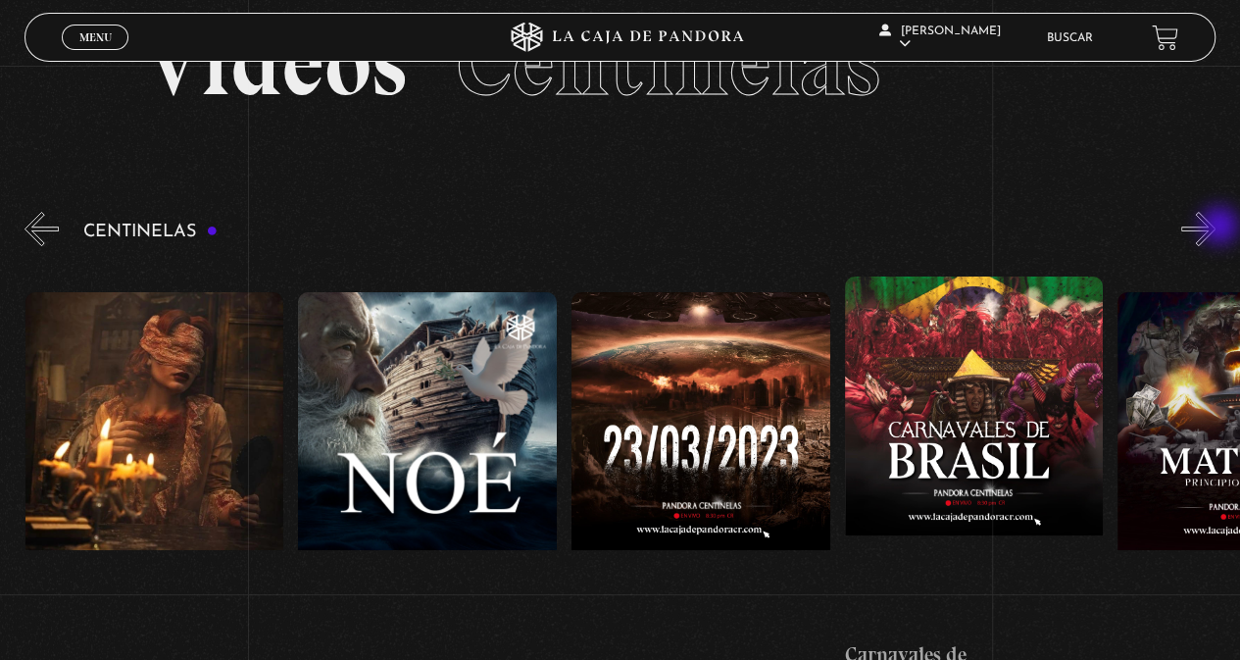
click at [1215, 227] on button "»" at bounding box center [1198, 229] width 34 height 34
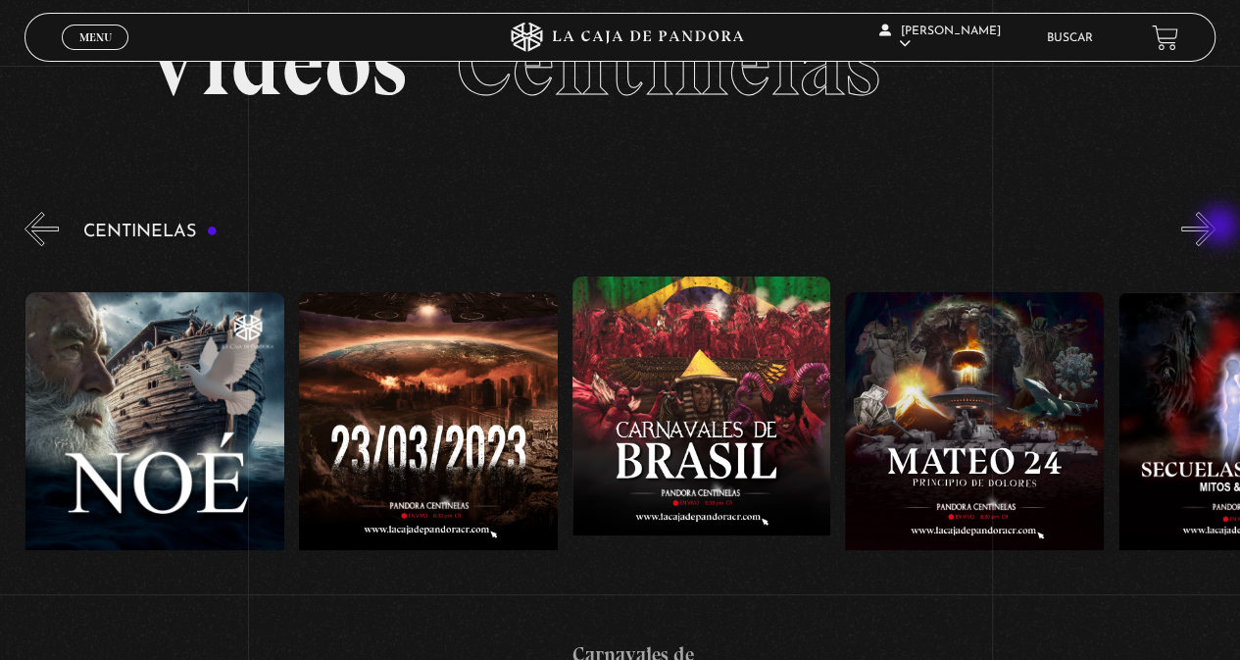
click at [1215, 227] on button "»" at bounding box center [1198, 229] width 34 height 34
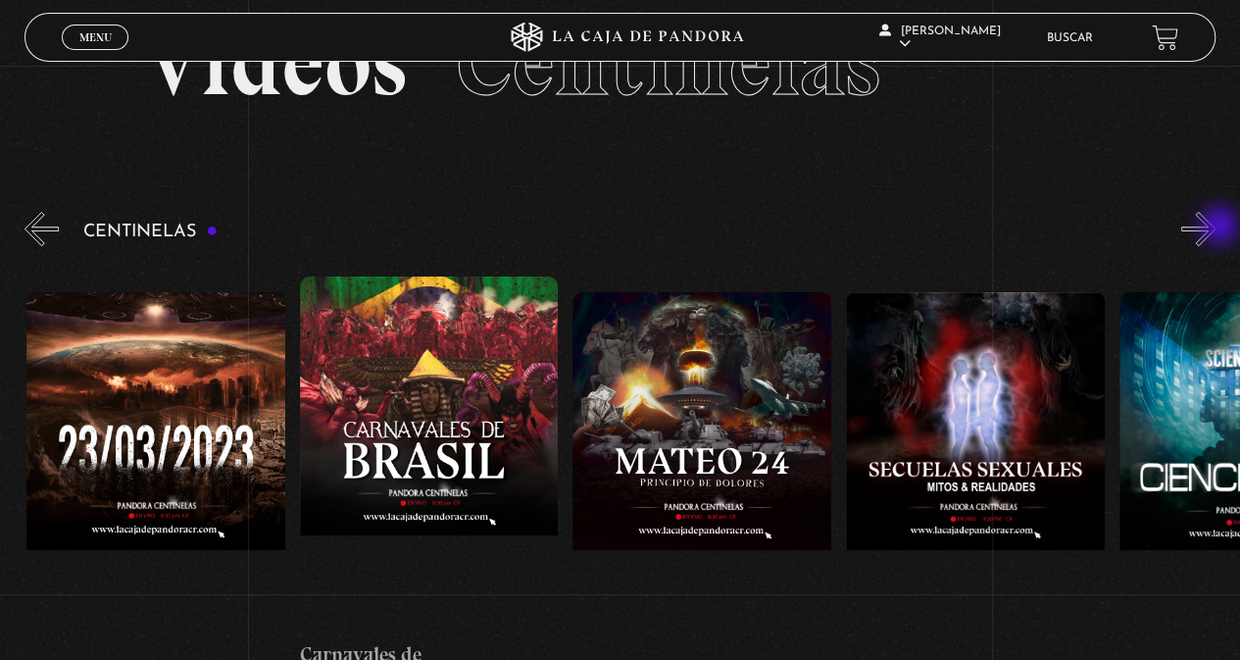
scroll to position [0, 11197]
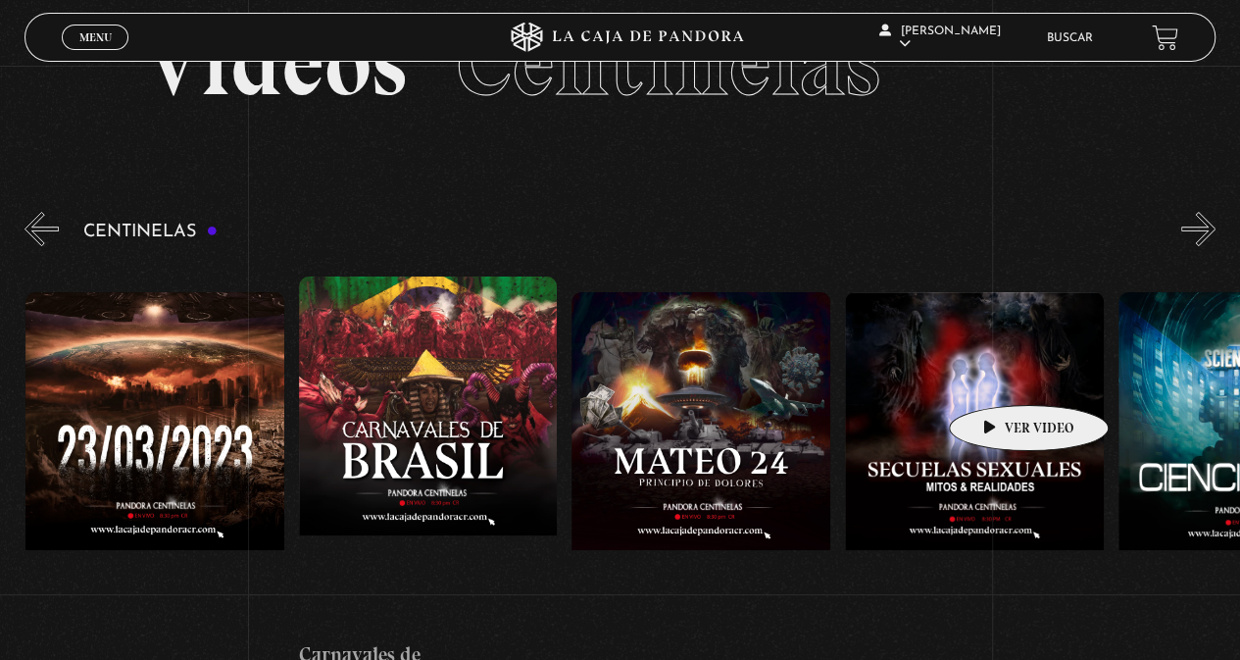
click at [980, 366] on figure at bounding box center [974, 468] width 259 height 353
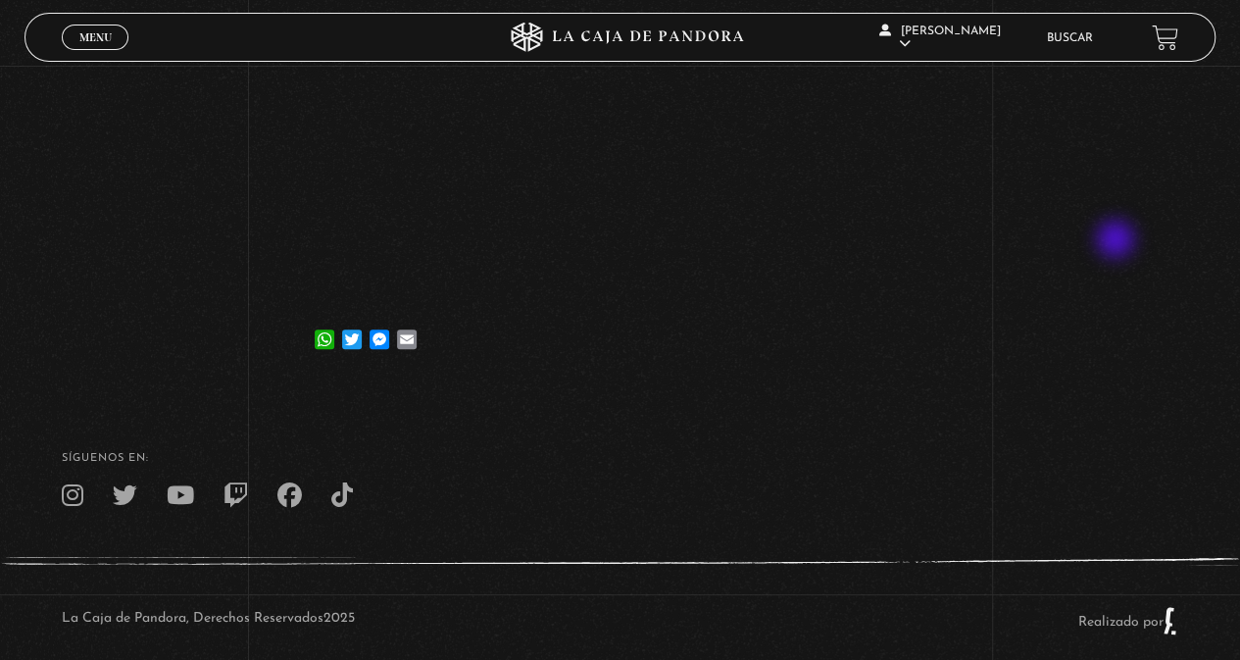
scroll to position [464, 0]
